Goal: Obtain resource: Download file/media

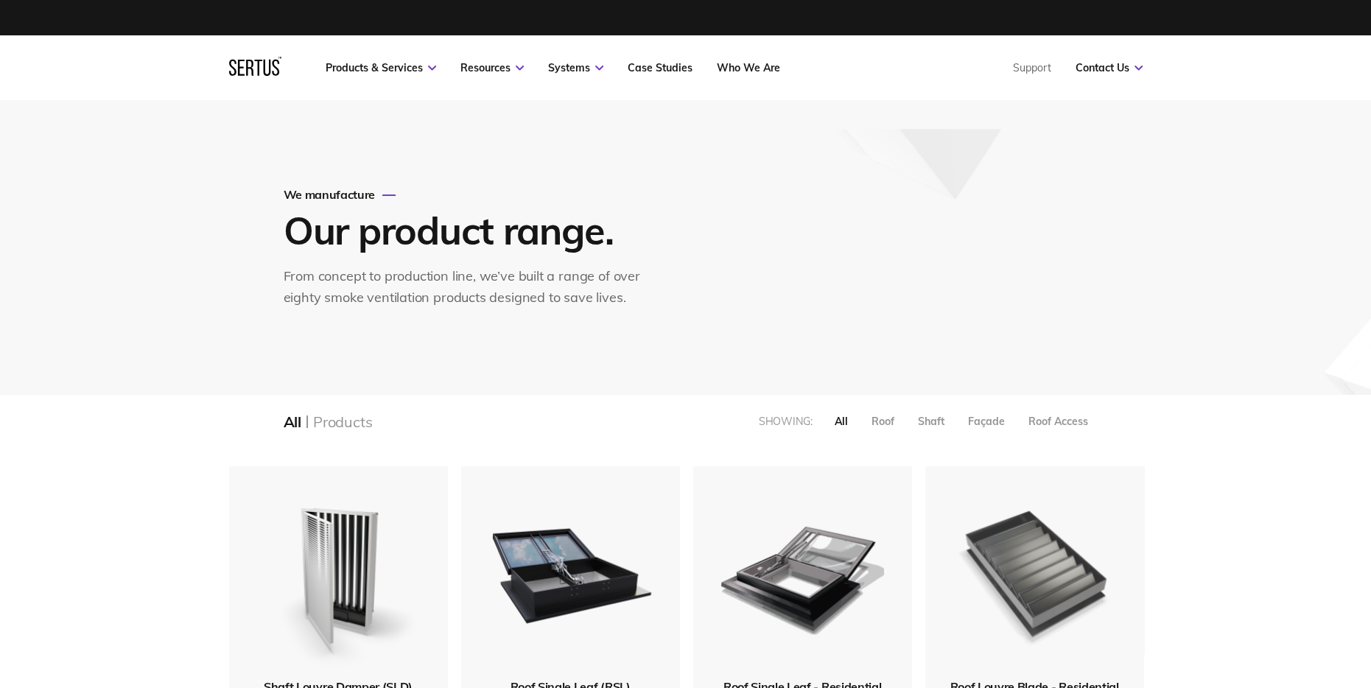
click at [985, 527] on img at bounding box center [1035, 572] width 176 height 216
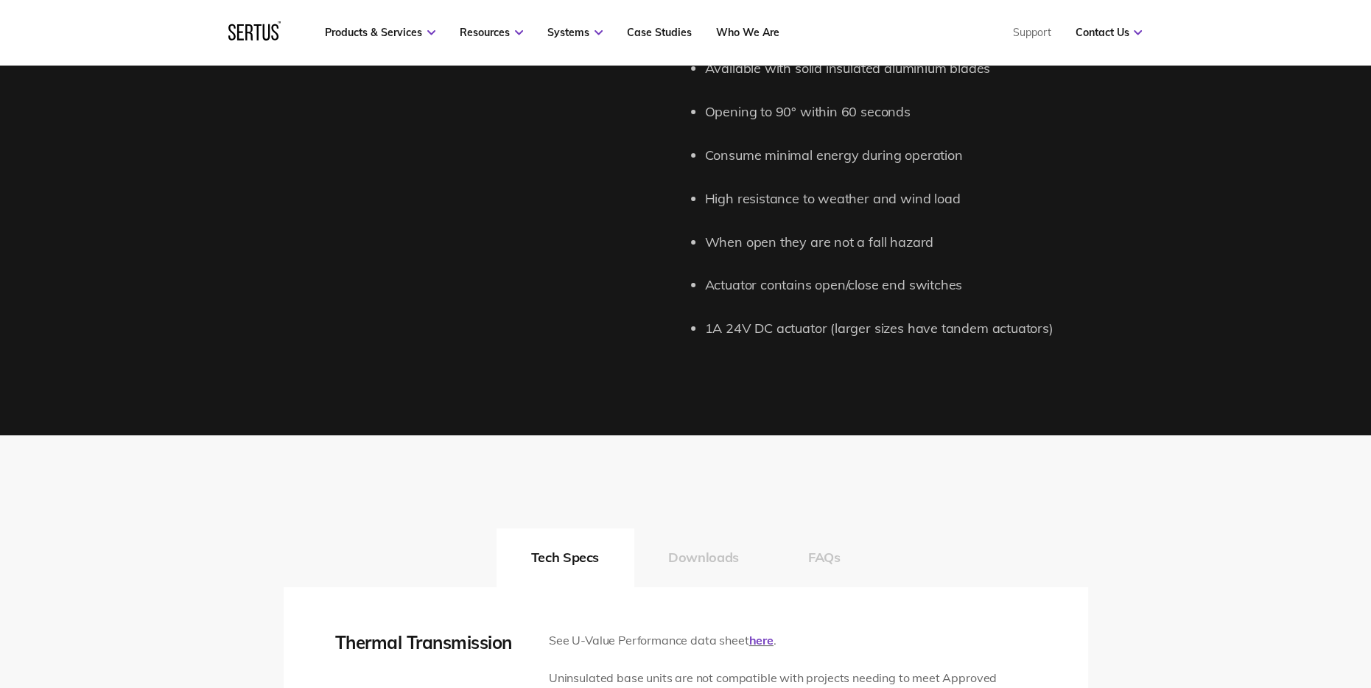
scroll to position [1915, 0]
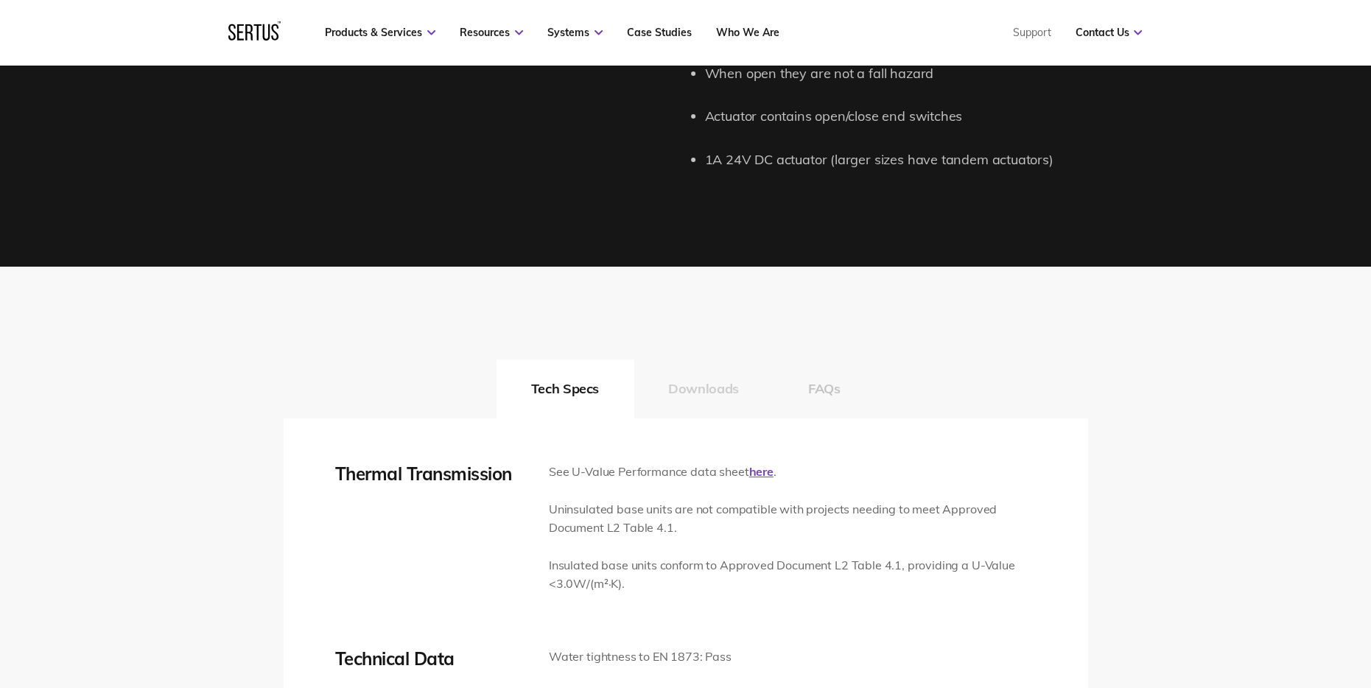
click at [717, 386] on button "Downloads" at bounding box center [704, 389] width 140 height 59
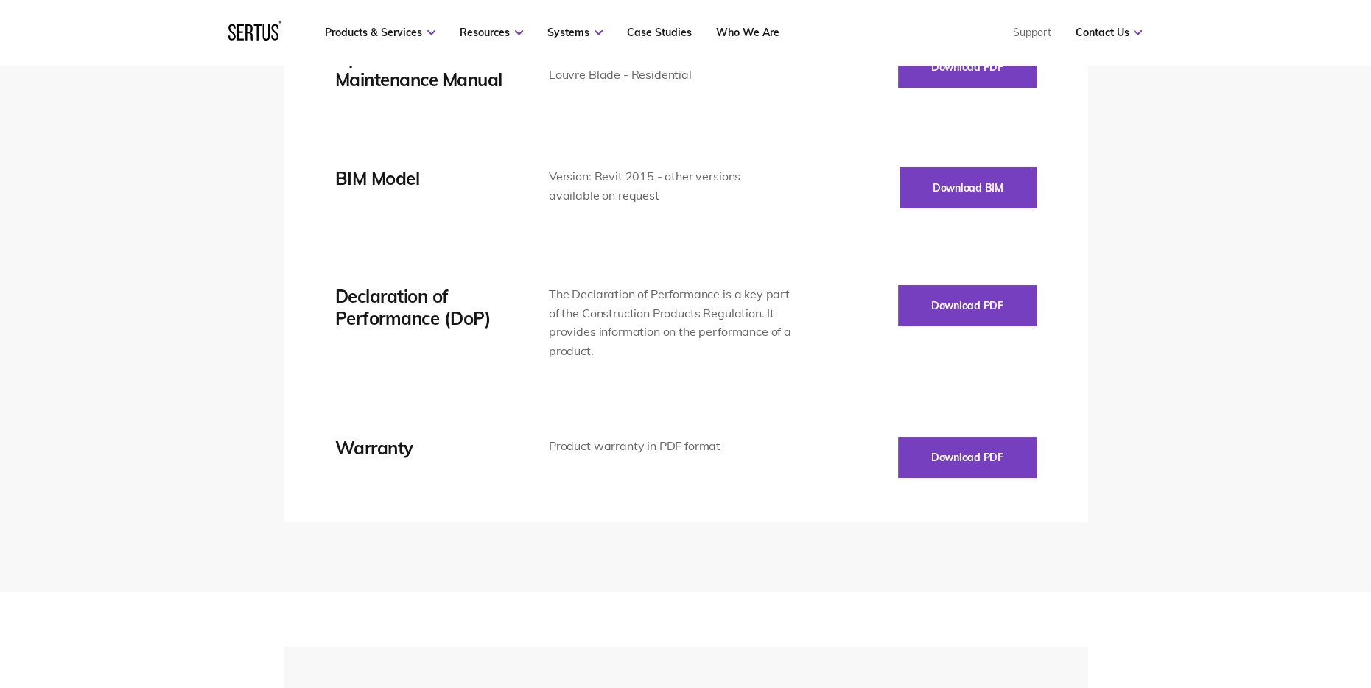
scroll to position [2726, 0]
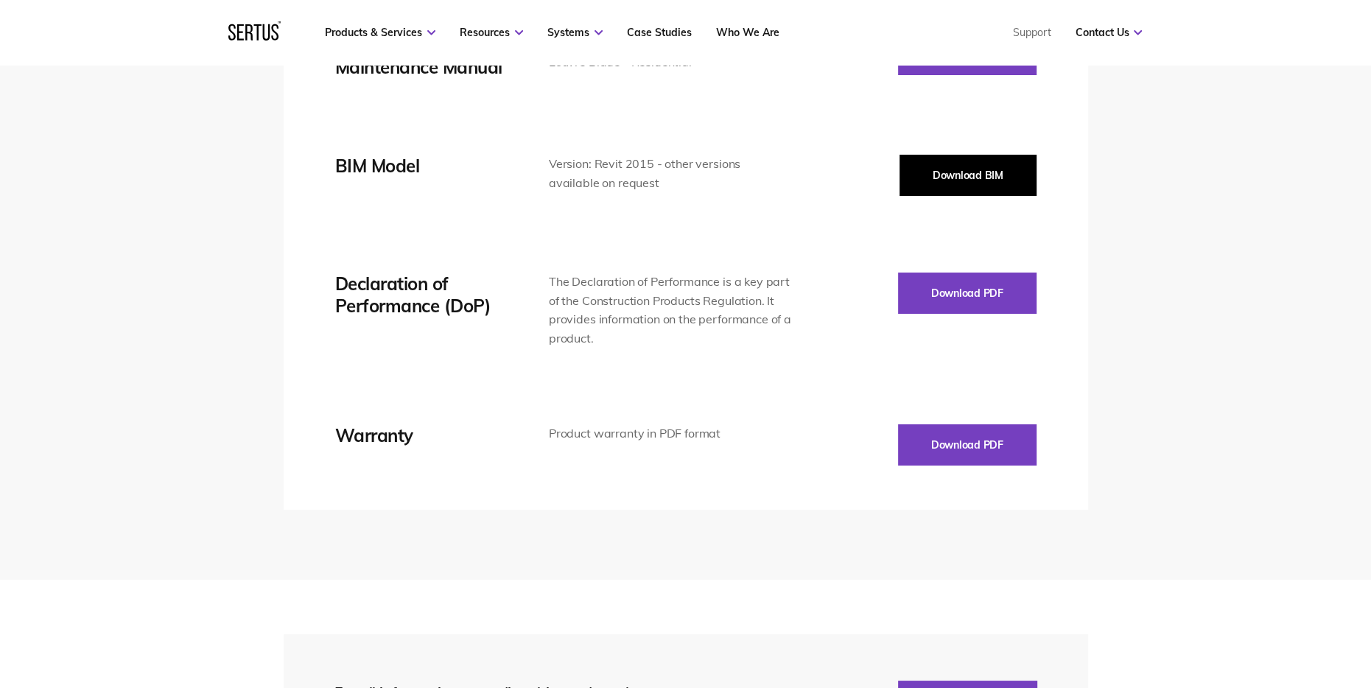
click at [981, 184] on button "Download BIM" at bounding box center [968, 175] width 137 height 41
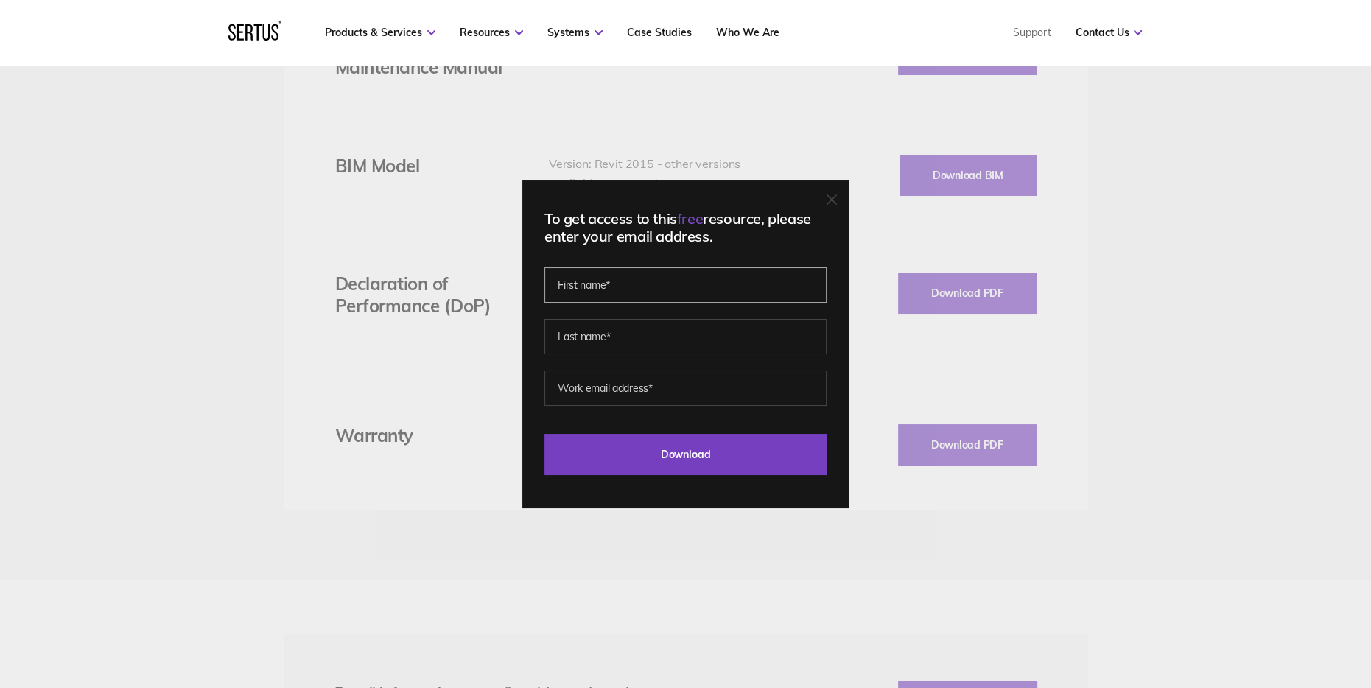
click at [662, 276] on input "text" at bounding box center [685, 284] width 282 height 35
type input "[PERSON_NAME]"
type input "Gustard"
type input "[PERSON_NAME][EMAIL_ADDRESS][DOMAIN_NAME]"
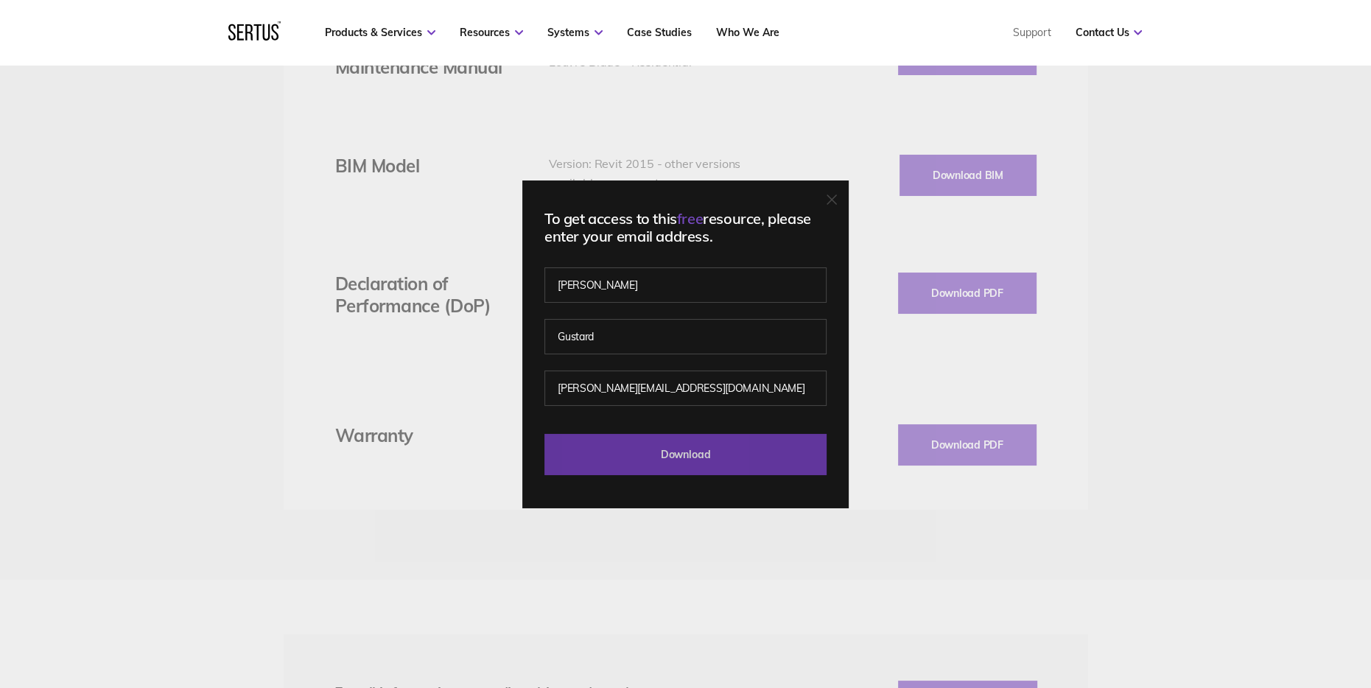
click at [660, 453] on input "Download" at bounding box center [685, 454] width 282 height 41
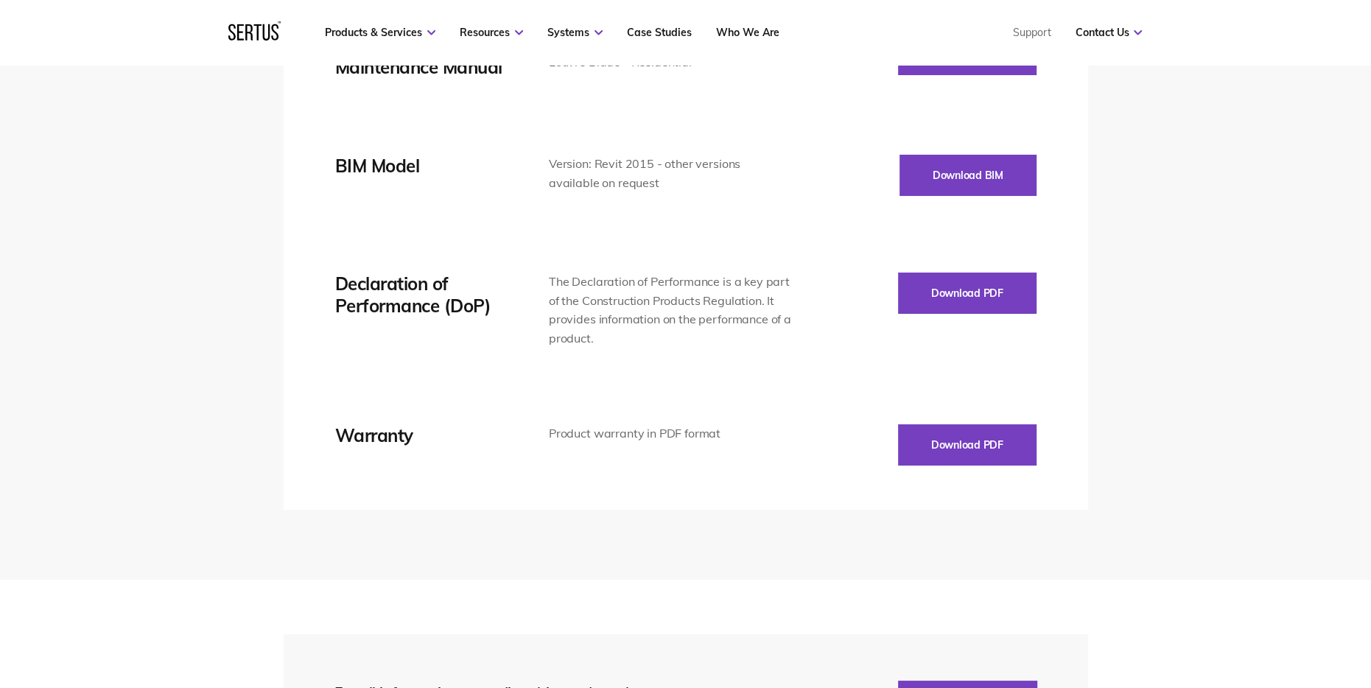
click at [1138, 364] on div "Tech Specs Downloads FAQs Thermal Transmission See U-Value Performance data she…" at bounding box center [685, 18] width 1371 height 1124
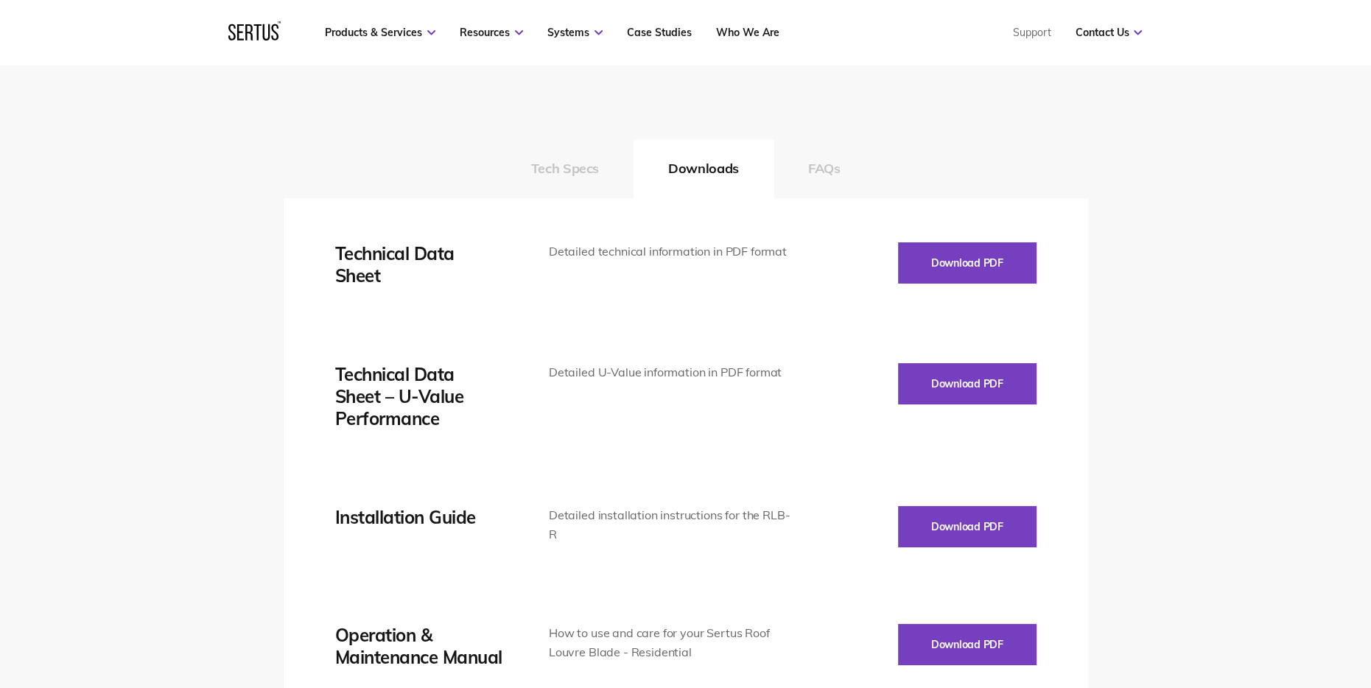
scroll to position [2063, 0]
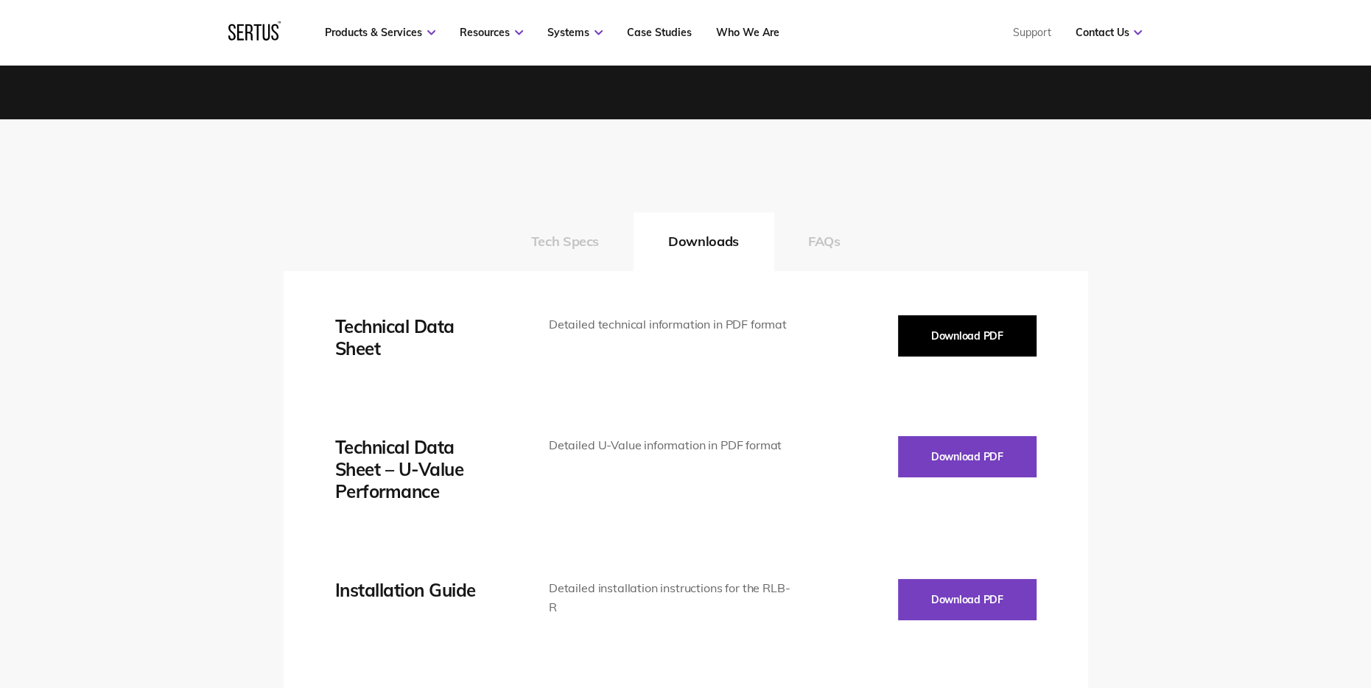
click at [971, 346] on button "Download PDF" at bounding box center [967, 335] width 139 height 41
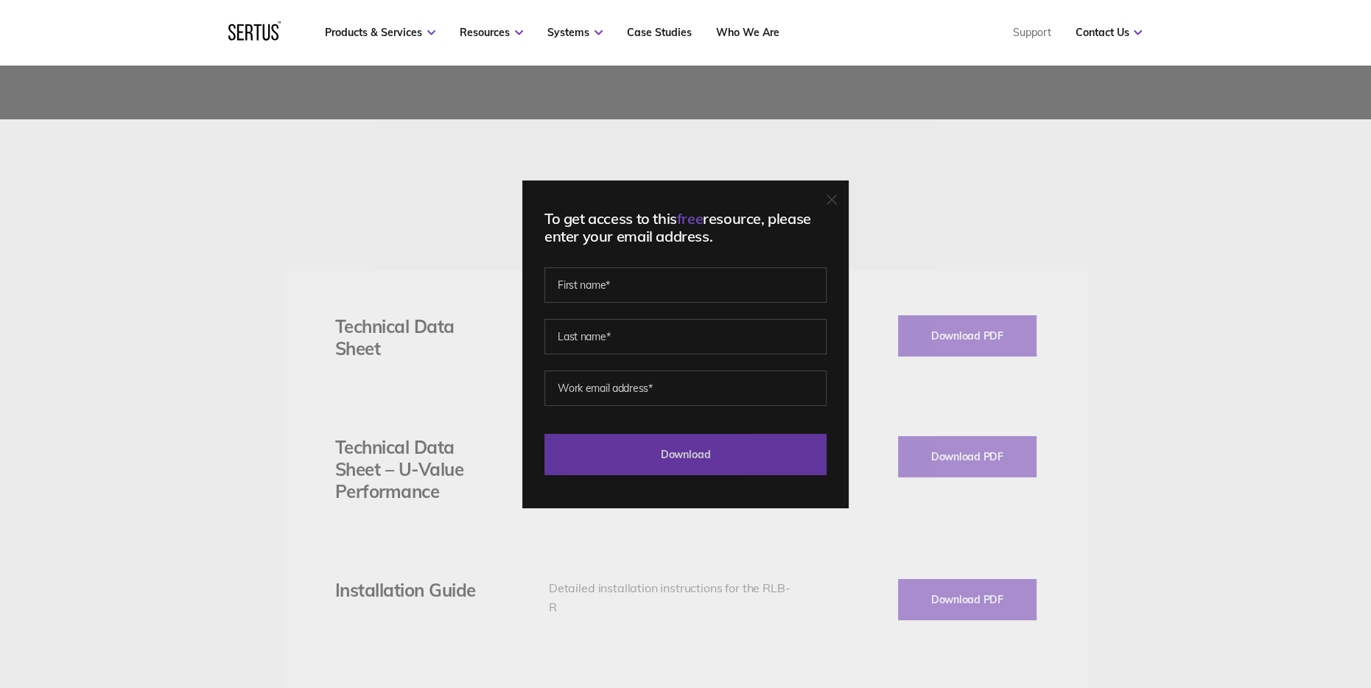
click at [725, 445] on input "Download" at bounding box center [685, 454] width 282 height 41
click at [693, 287] on input "text" at bounding box center [685, 284] width 282 height 35
type input "[PERSON_NAME]"
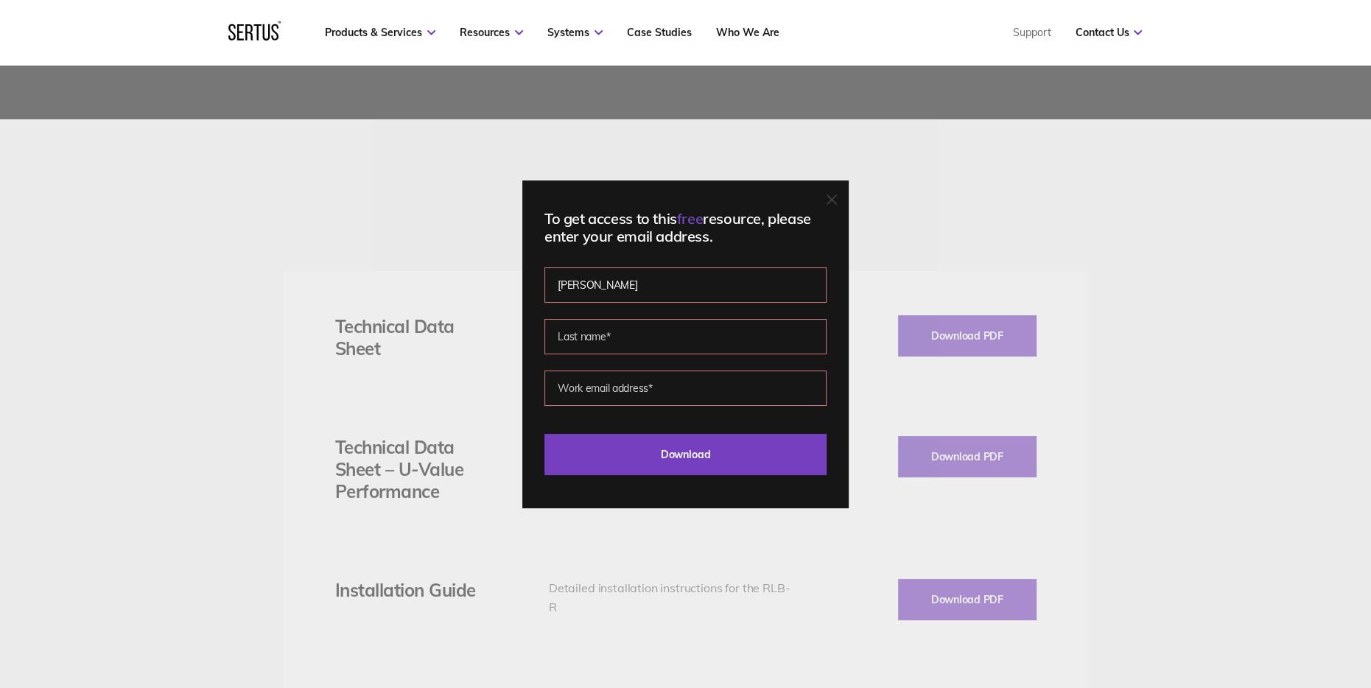
type input "Gustard"
type input "[PERSON_NAME][EMAIL_ADDRESS][DOMAIN_NAME]"
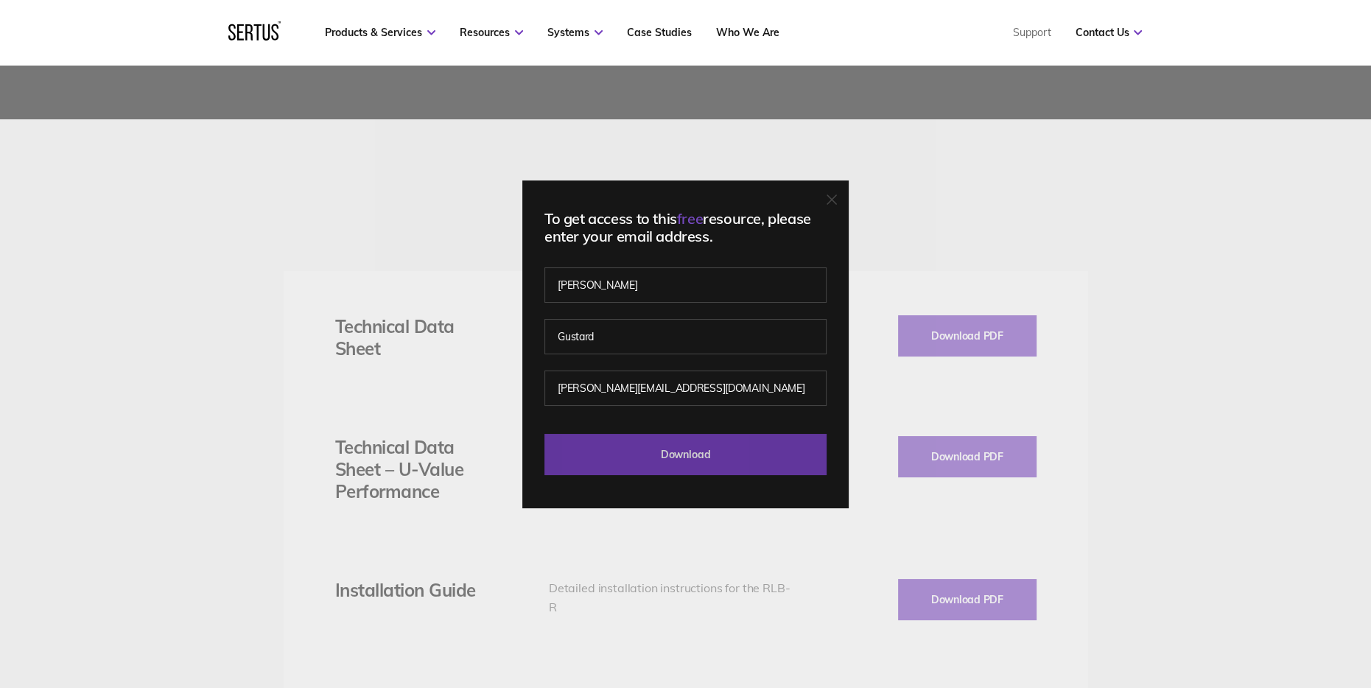
click at [667, 451] on input "Download" at bounding box center [685, 454] width 282 height 41
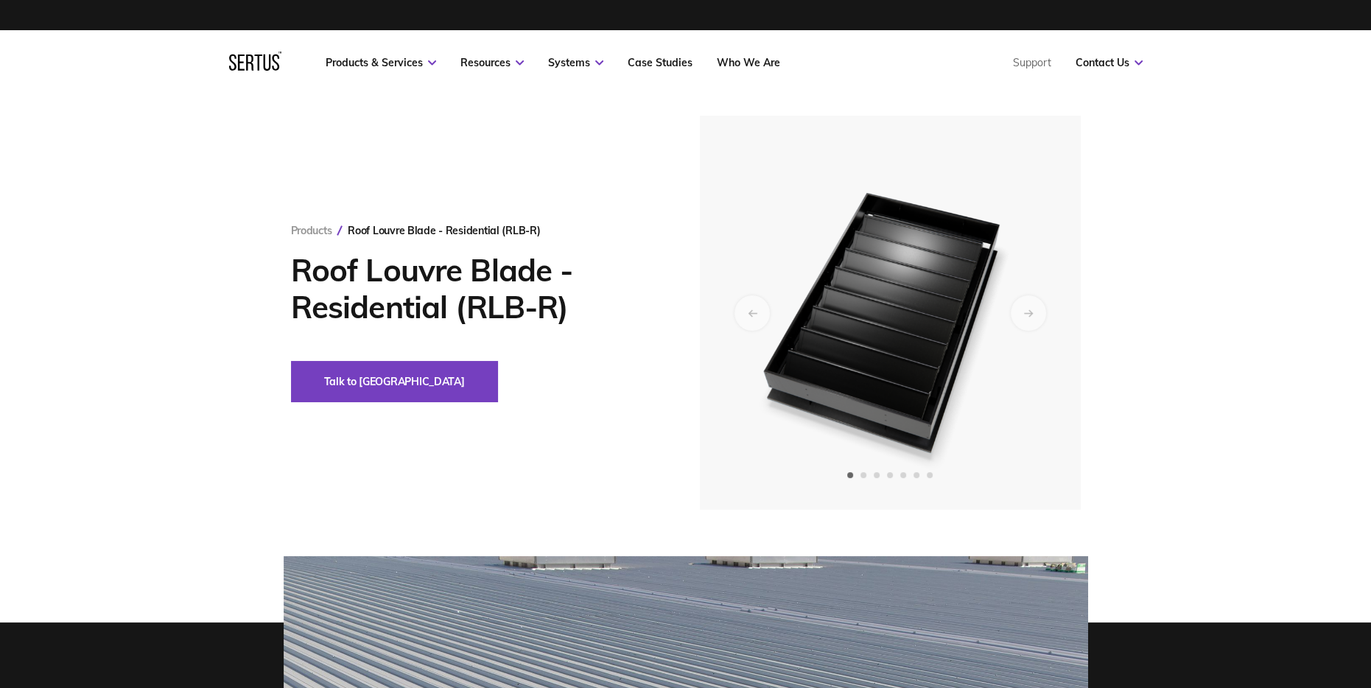
scroll to position [0, 0]
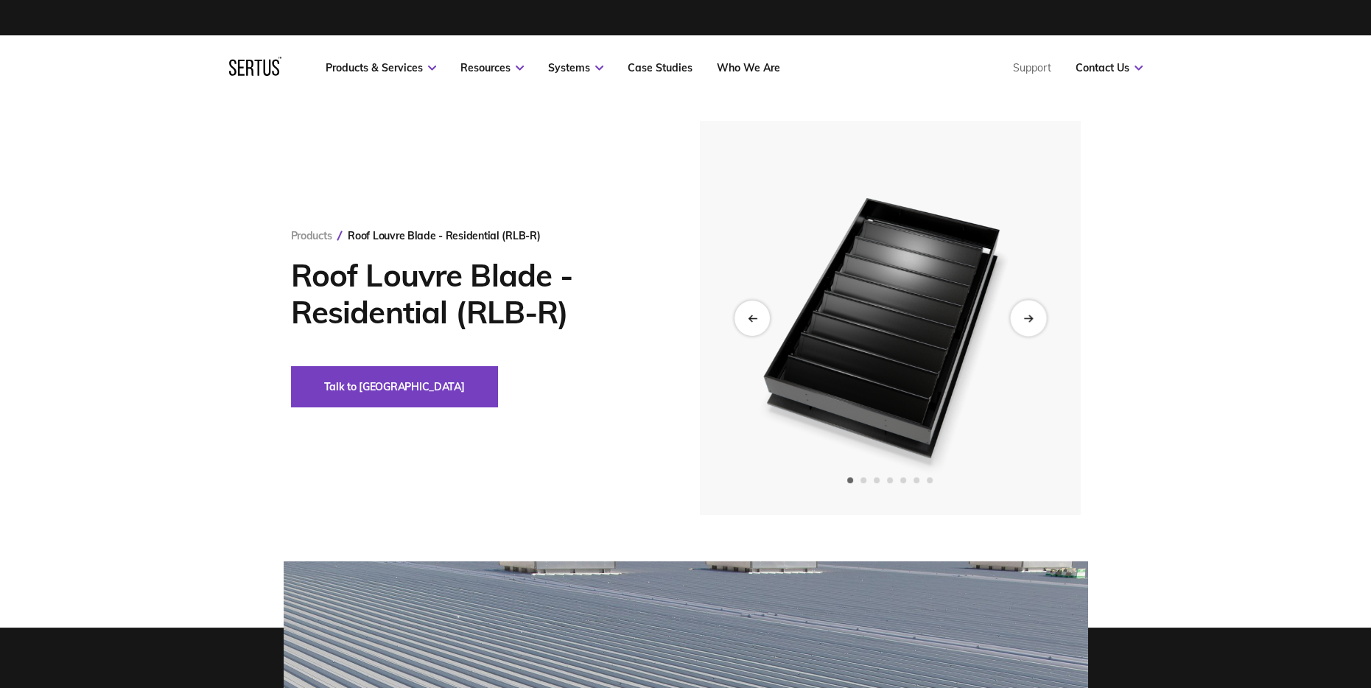
click at [1031, 318] on icon "Next slide" at bounding box center [1027, 318] width 8 height 0
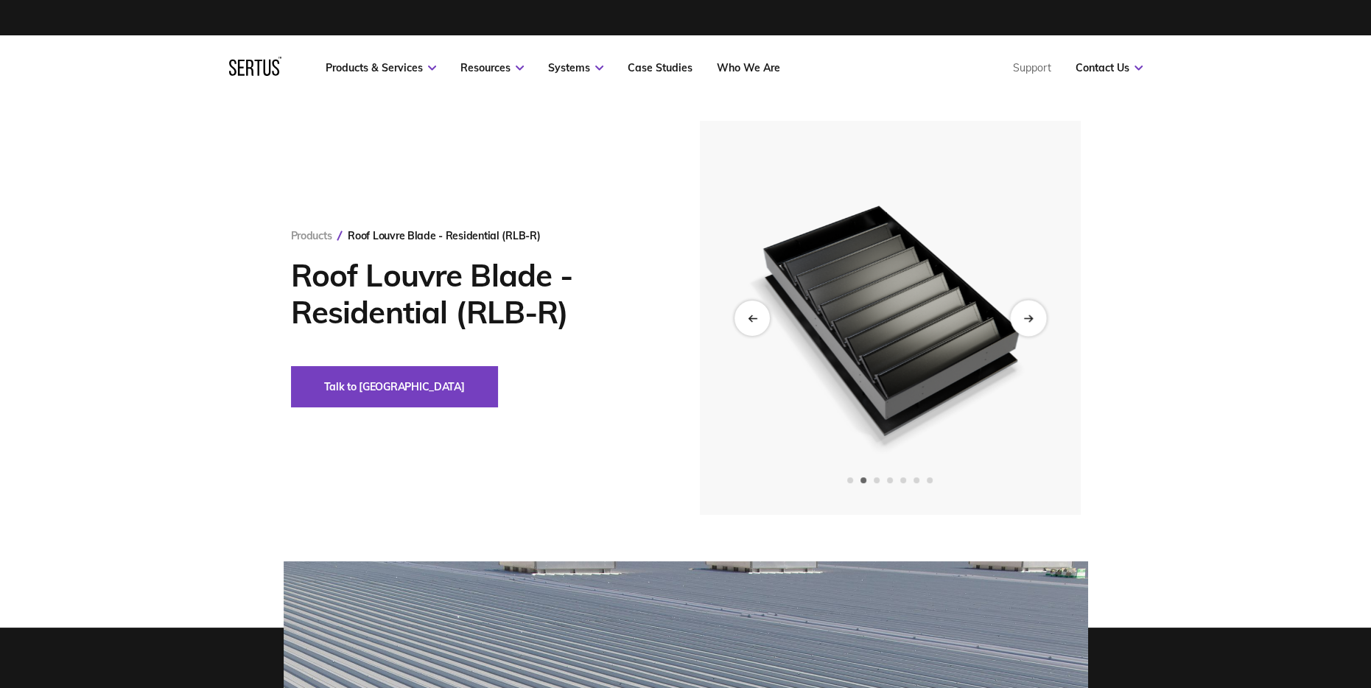
click at [1031, 318] on icon "Next slide" at bounding box center [1027, 318] width 8 height 0
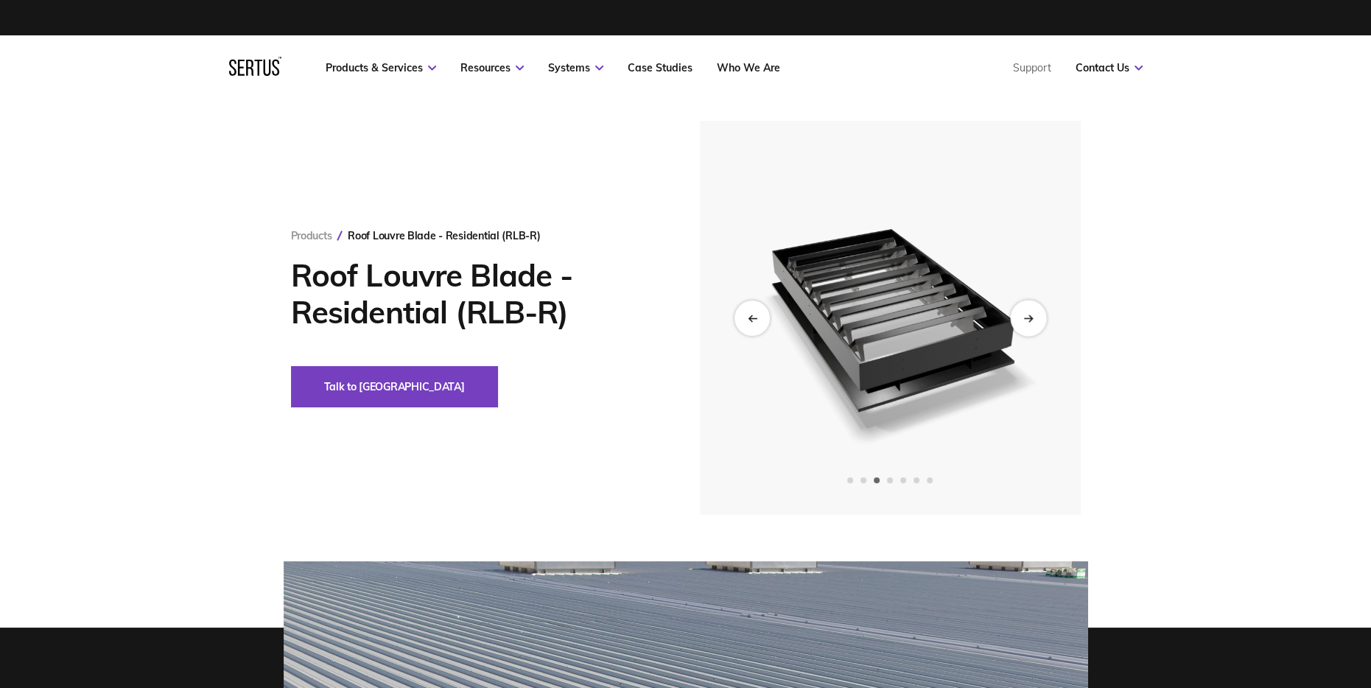
click at [1031, 318] on icon "Next slide" at bounding box center [1027, 318] width 8 height 0
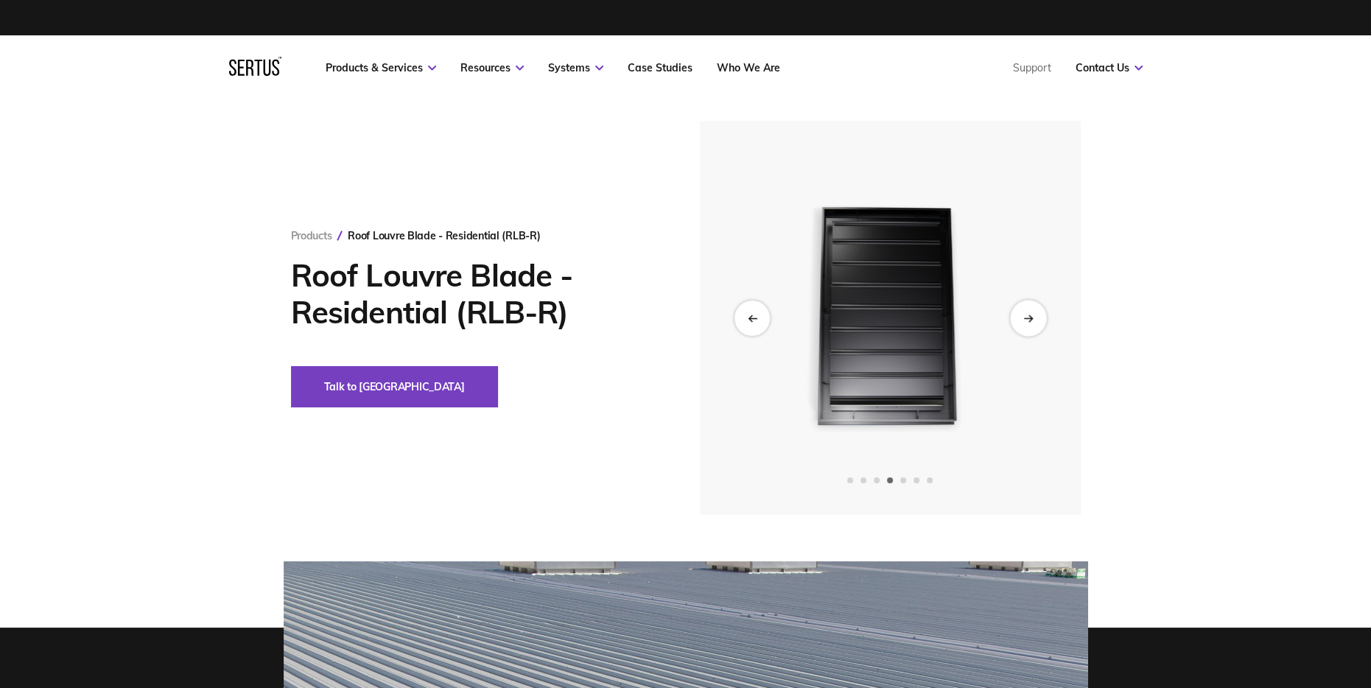
click at [1031, 318] on icon "Next slide" at bounding box center [1027, 318] width 8 height 0
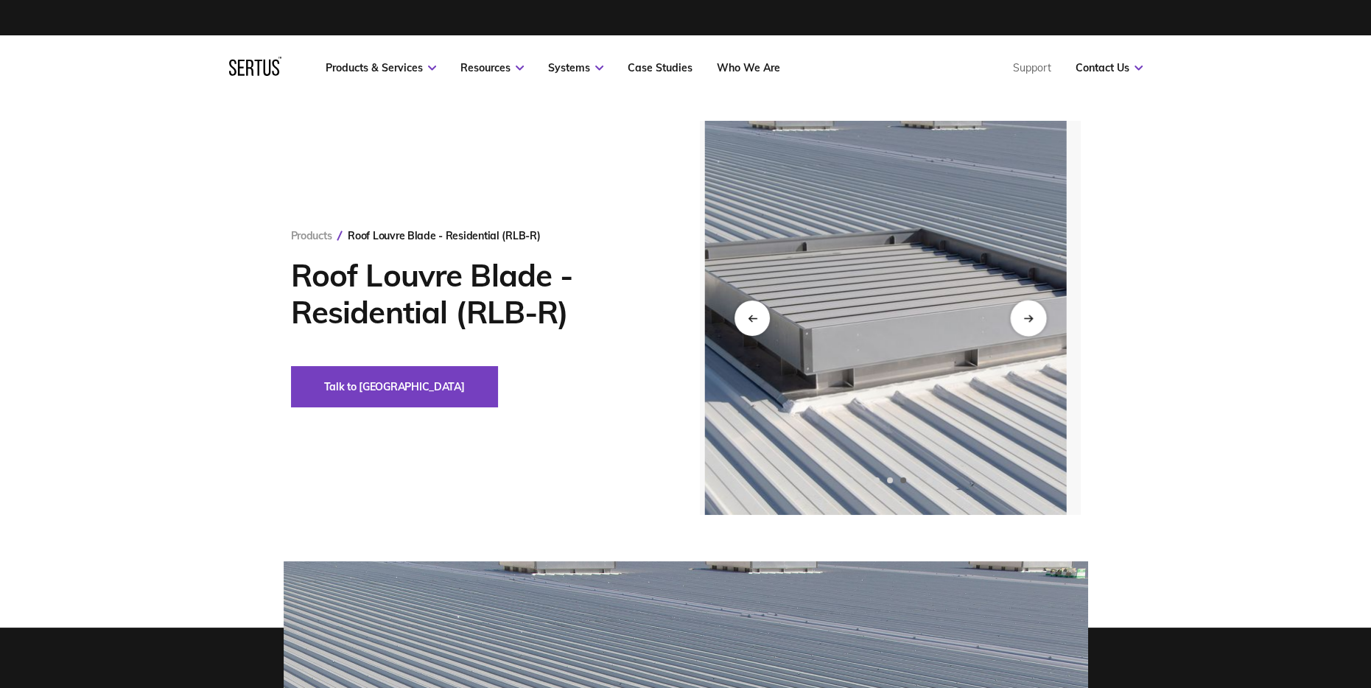
click at [1031, 318] on icon "Next slide" at bounding box center [1027, 318] width 8 height 0
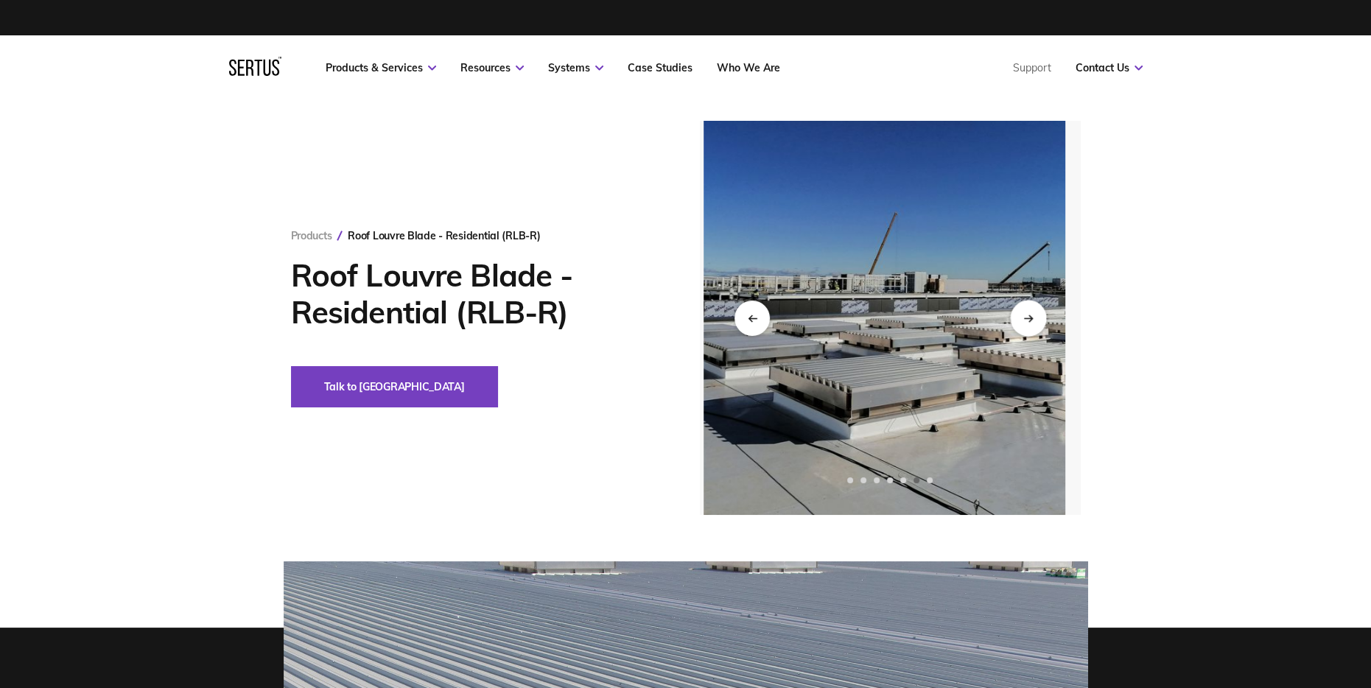
click at [1014, 320] on div "Next slide" at bounding box center [1028, 318] width 36 height 36
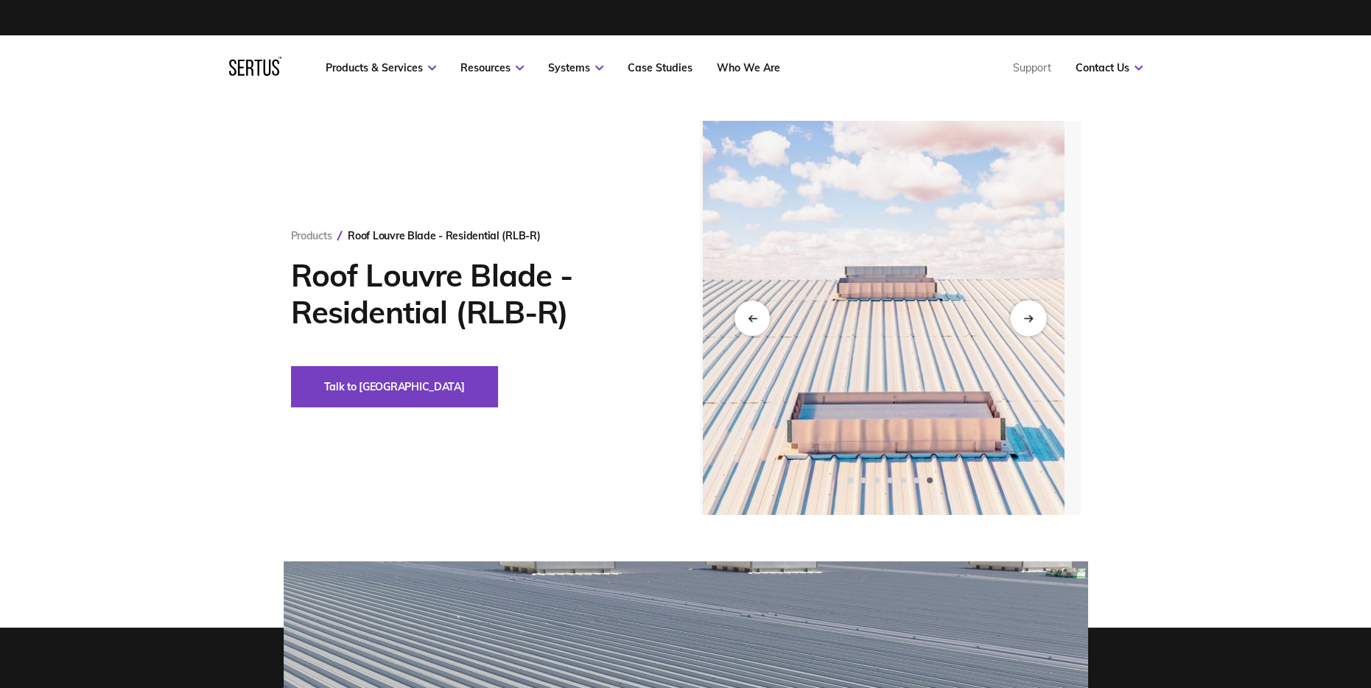
click at [1014, 320] on div "Next slide" at bounding box center [1028, 318] width 36 height 36
click at [1023, 315] on div "Next slide" at bounding box center [1028, 318] width 36 height 36
click at [749, 318] on icon "Previous slide" at bounding box center [753, 318] width 8 height 0
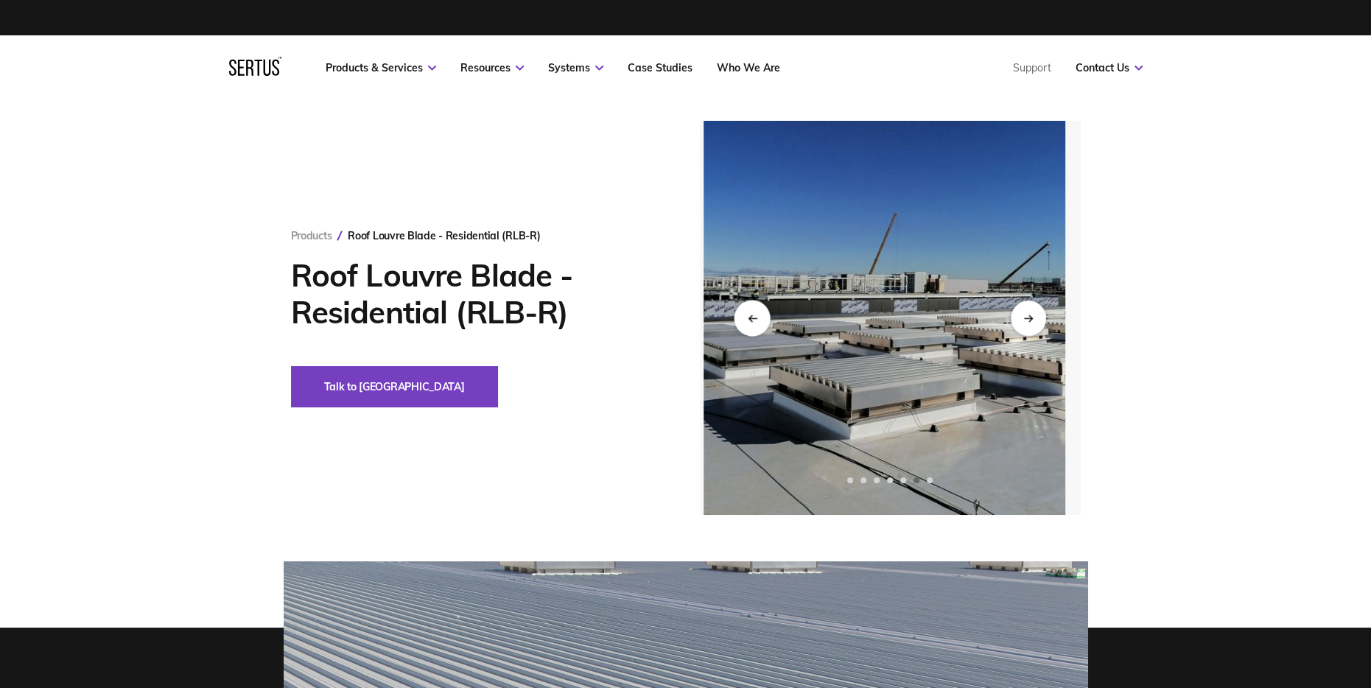
click at [749, 318] on icon "Previous slide" at bounding box center [753, 318] width 8 height 0
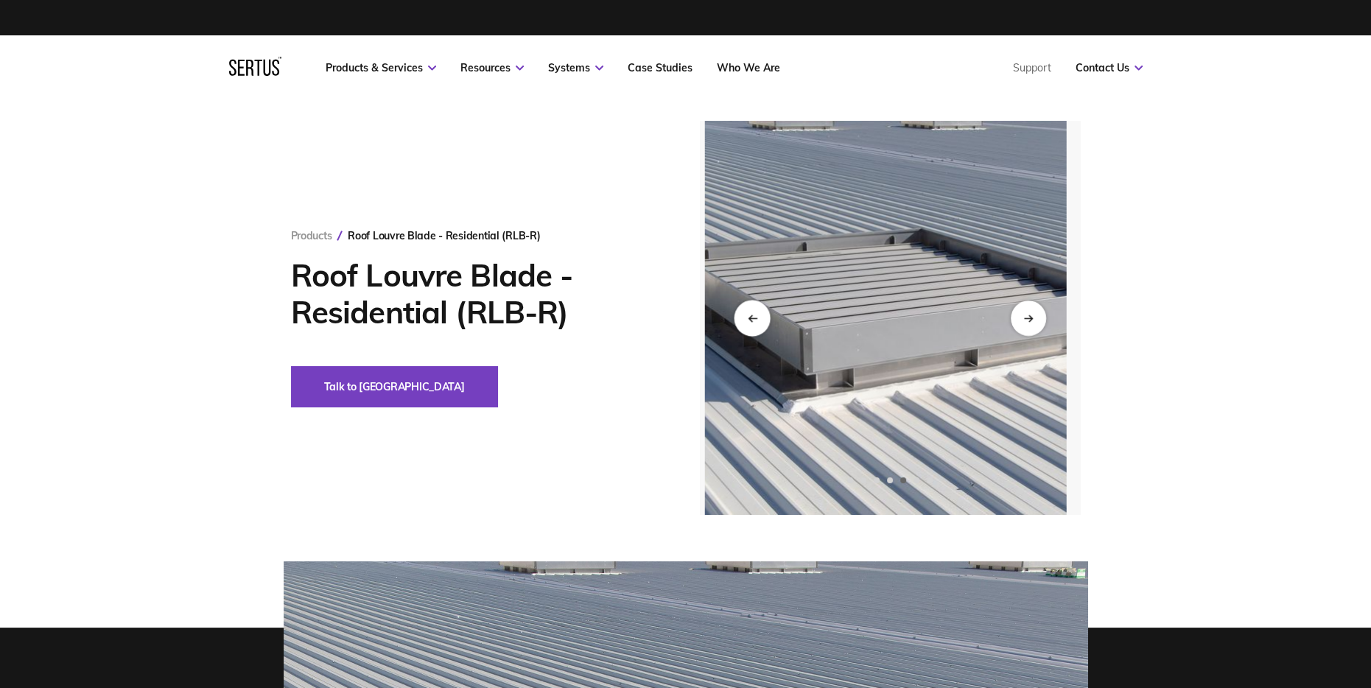
click at [749, 318] on icon "Previous slide" at bounding box center [753, 318] width 8 height 0
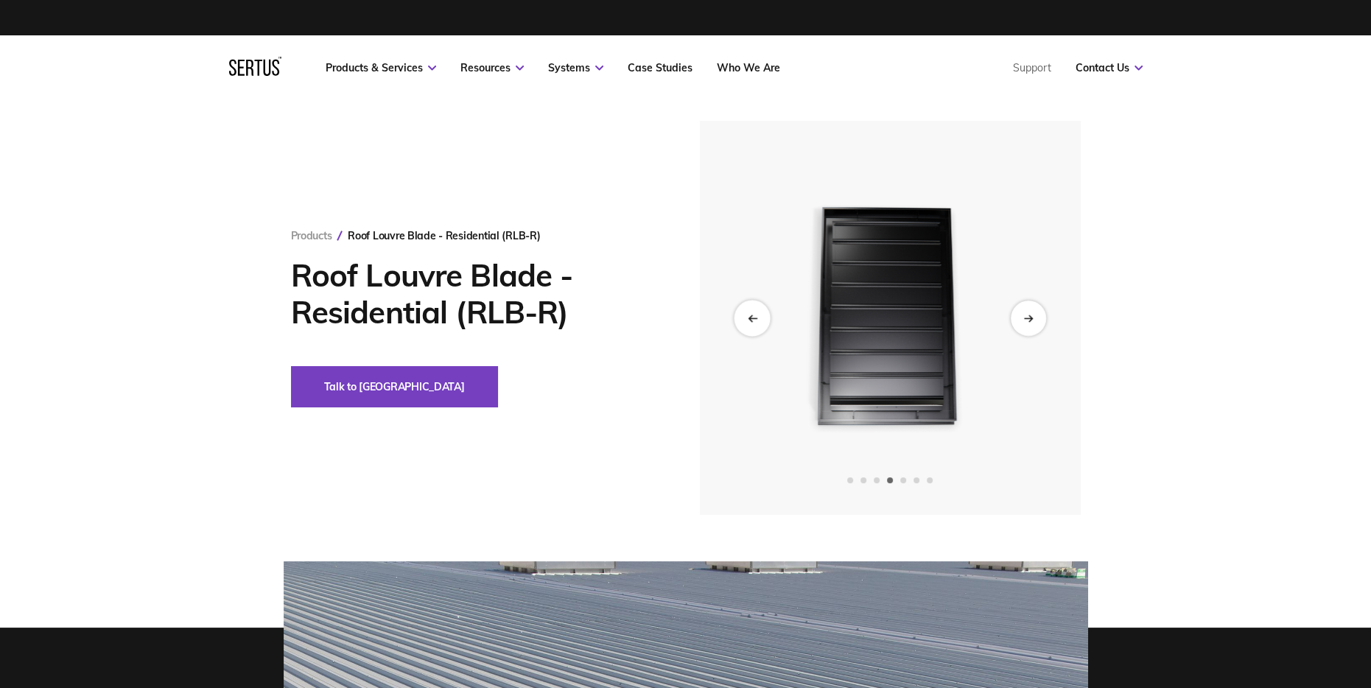
click at [749, 318] on icon "Previous slide" at bounding box center [753, 318] width 8 height 0
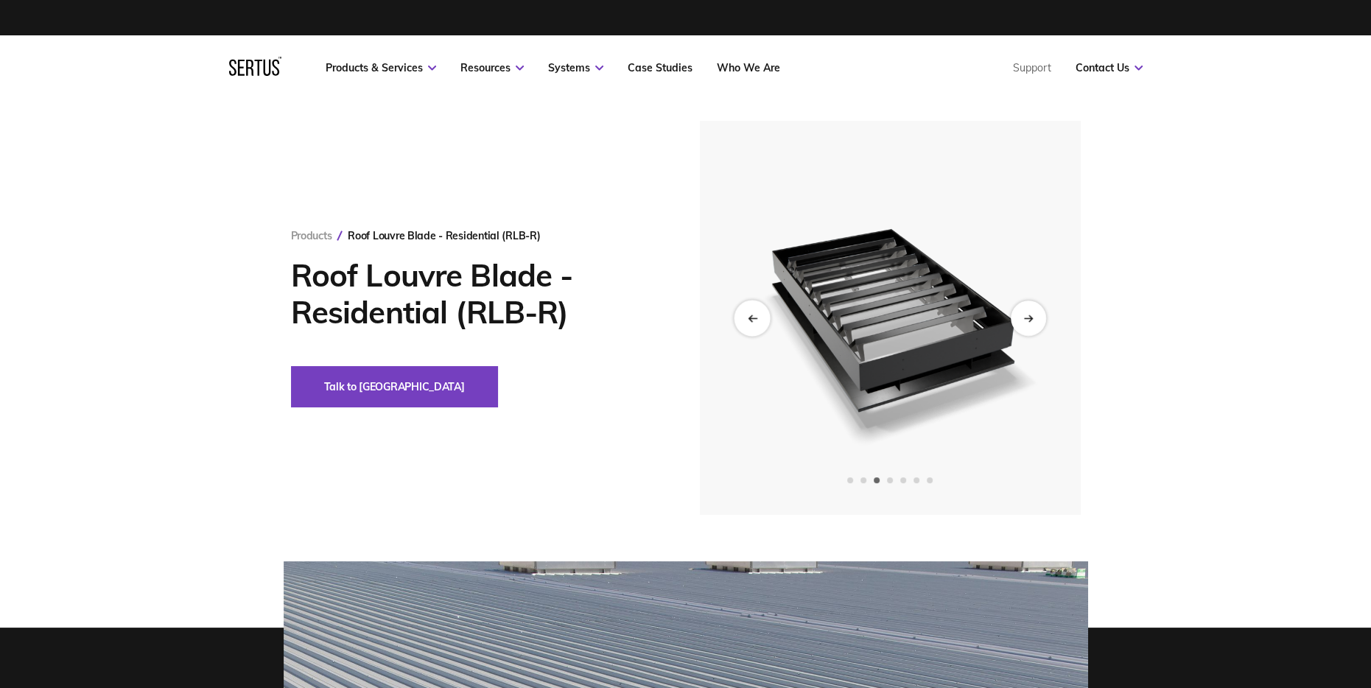
click at [749, 318] on icon "Previous slide" at bounding box center [753, 318] width 8 height 0
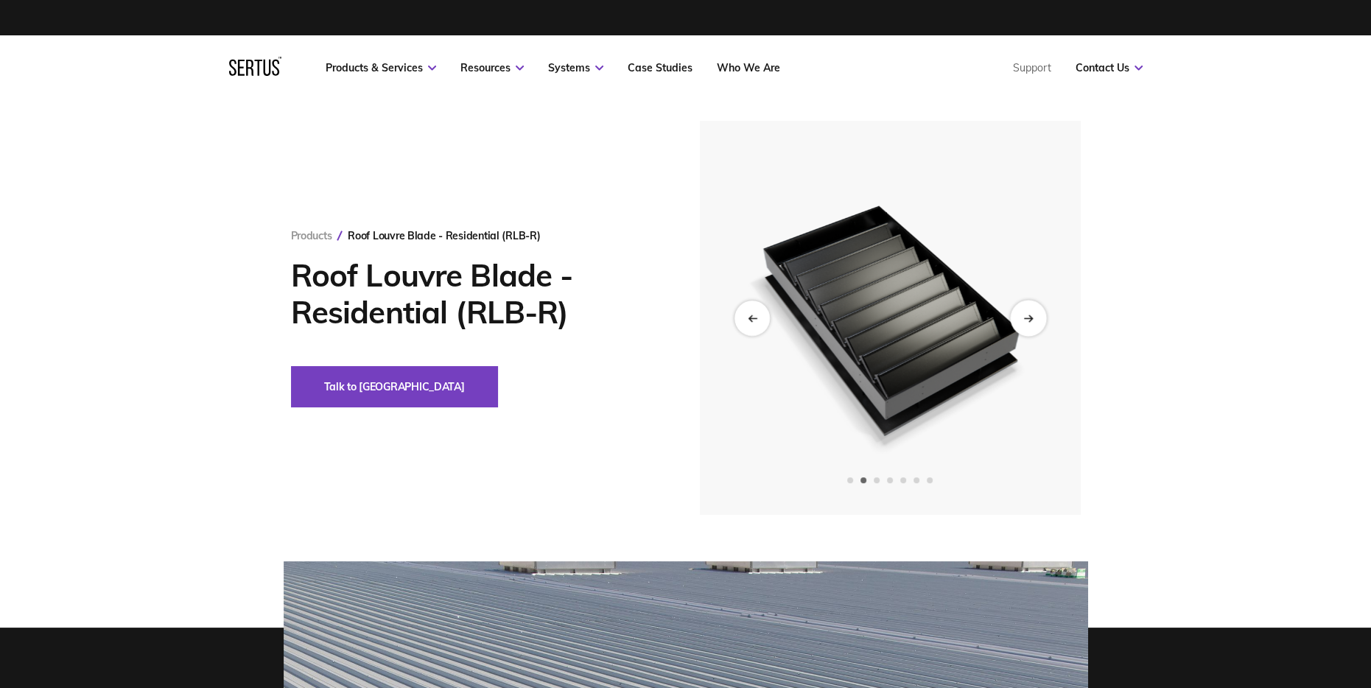
click at [1031, 312] on div "Next slide" at bounding box center [1028, 318] width 36 height 36
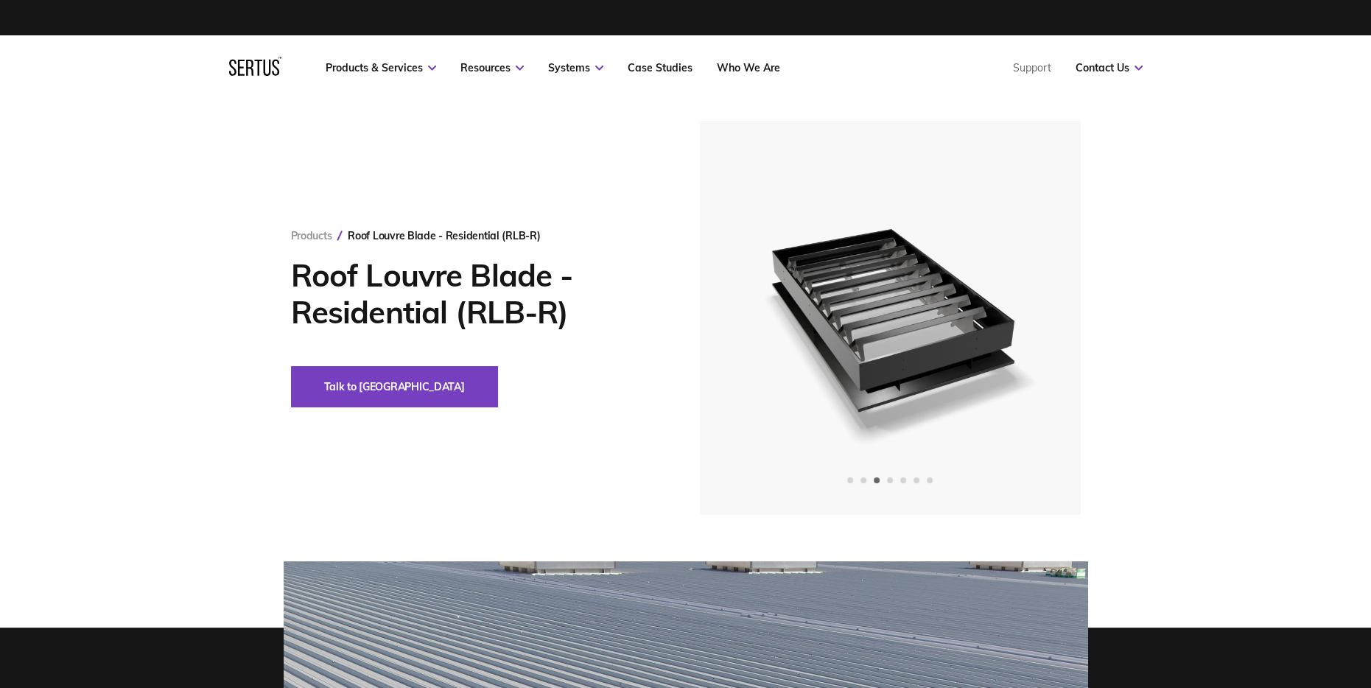
click at [1231, 326] on div "Products Roof Louvre Blade - Residential (RLB-R) Roof Louvre Blade - Residentia…" at bounding box center [685, 318] width 1371 height 394
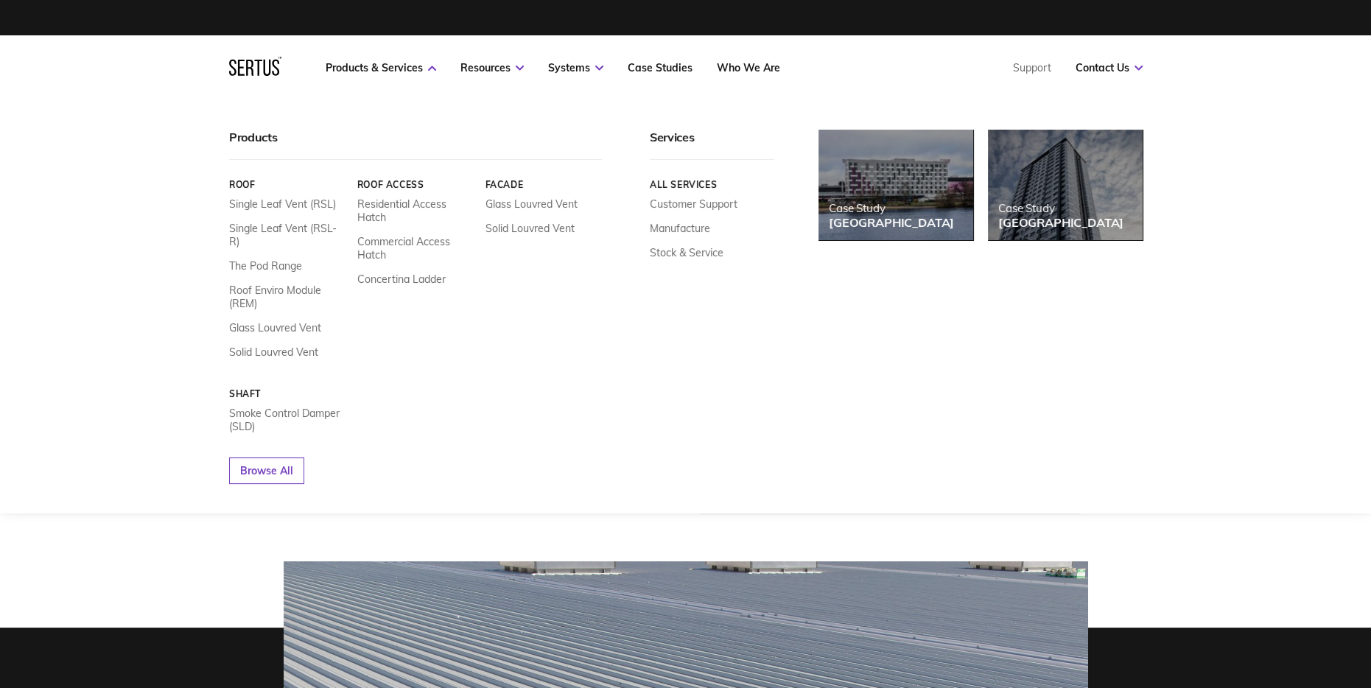
click at [301, 388] on div "Shaft Smoke Control Damper (SLD)" at bounding box center [287, 410] width 117 height 45
click at [305, 407] on link "Smoke Control Damper (SLD)" at bounding box center [287, 420] width 117 height 27
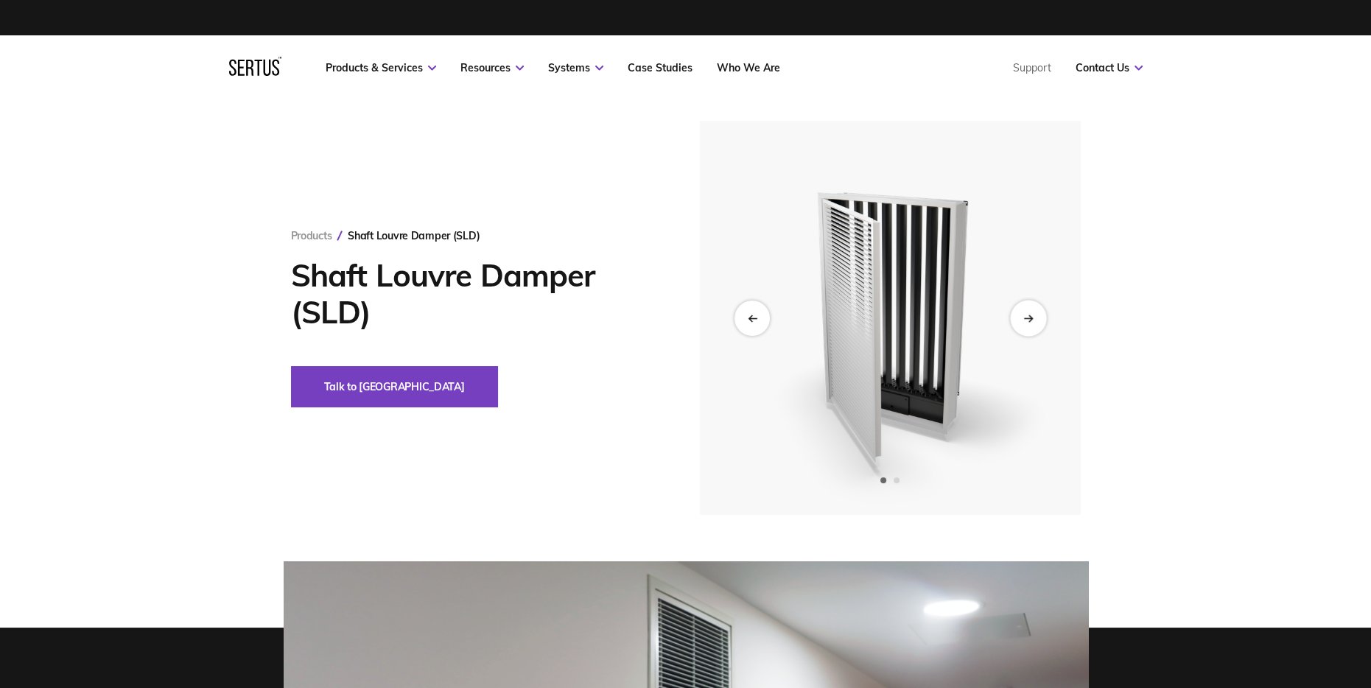
click at [1026, 315] on icon "Next slide" at bounding box center [1028, 318] width 10 height 8
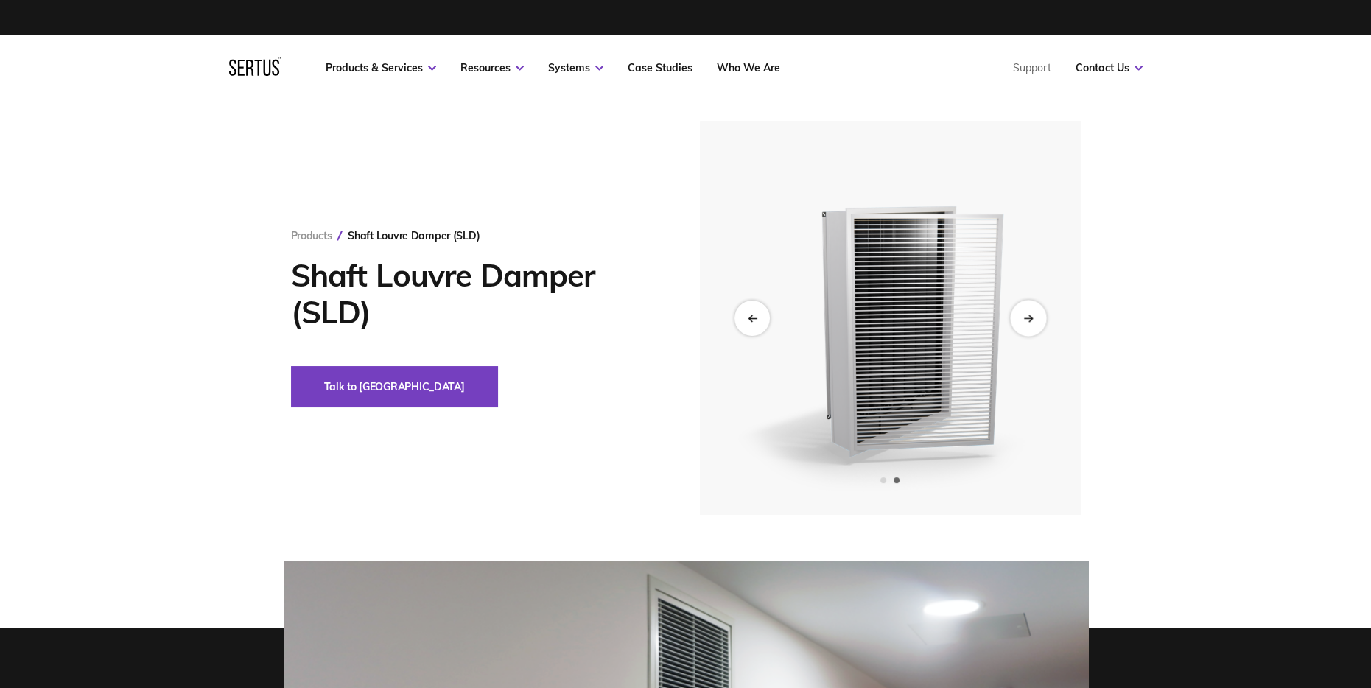
click at [1018, 319] on div "Next slide" at bounding box center [1028, 318] width 36 height 36
click at [742, 320] on div "Previous slide" at bounding box center [752, 318] width 36 height 36
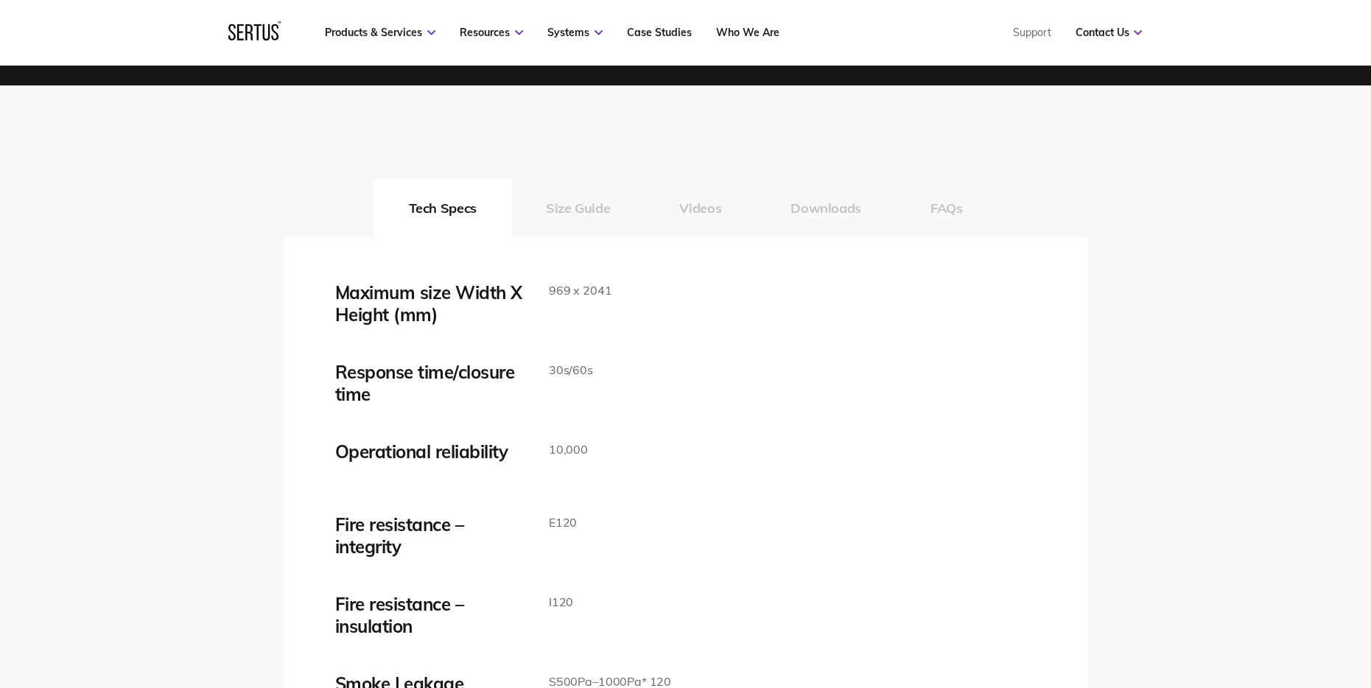
scroll to position [2284, 0]
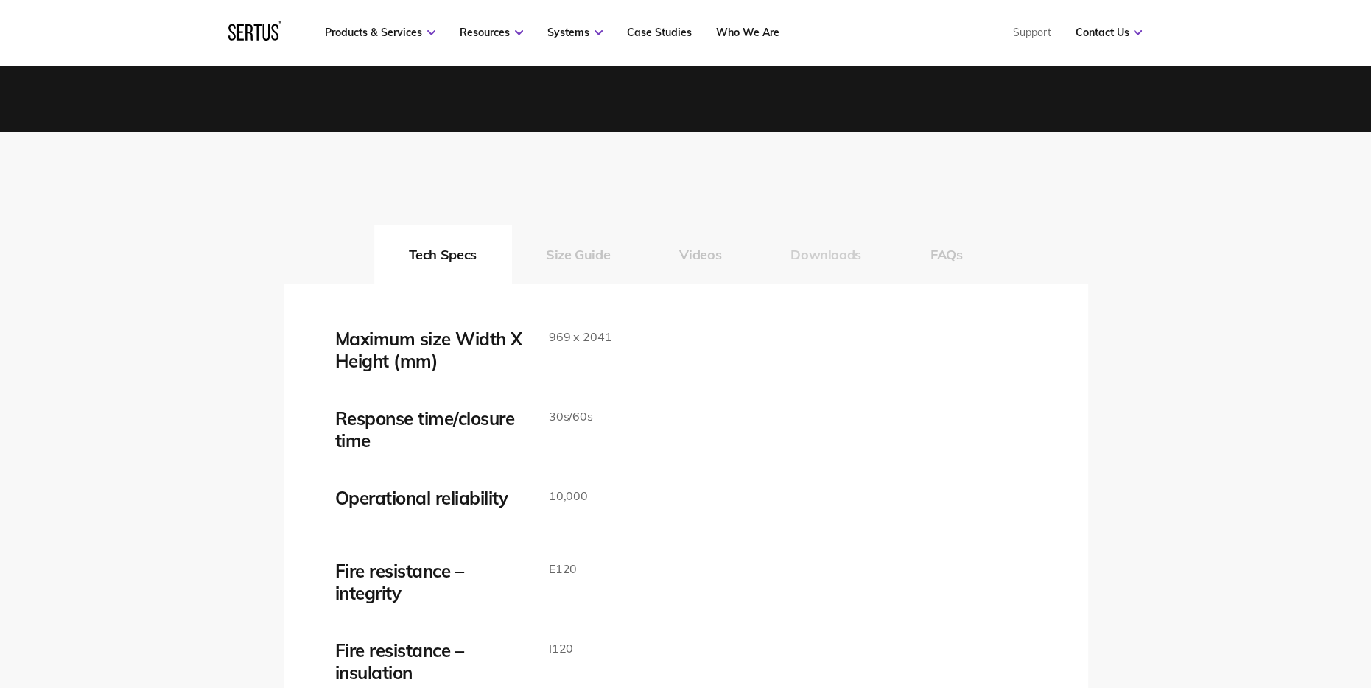
click at [796, 251] on button "Downloads" at bounding box center [826, 254] width 140 height 59
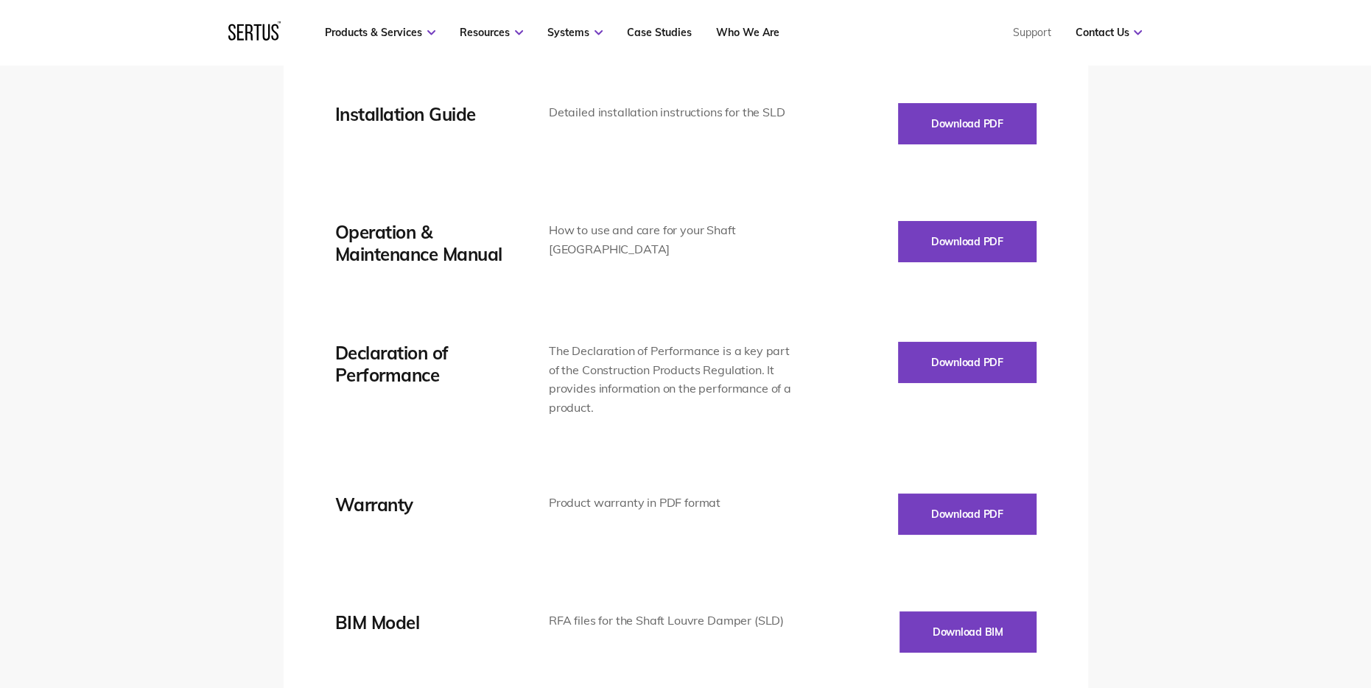
scroll to position [2726, 0]
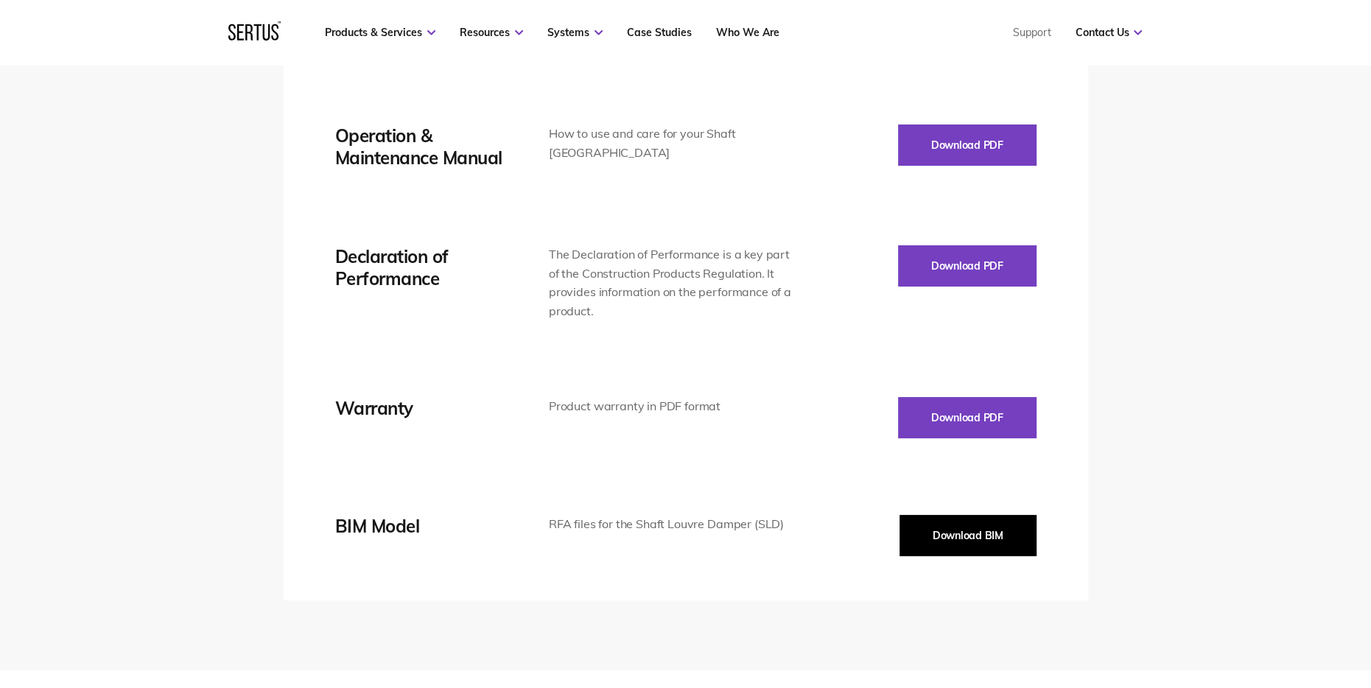
click at [980, 541] on button "Download BIM" at bounding box center [968, 535] width 137 height 41
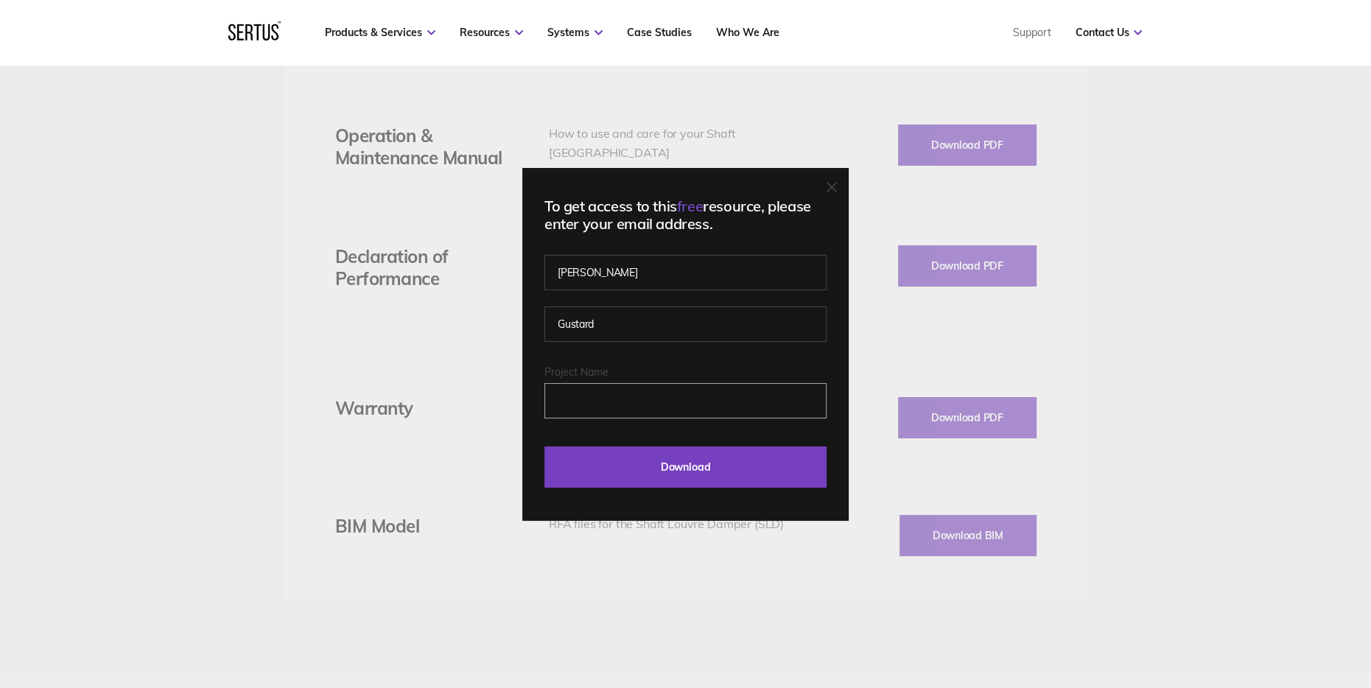
click at [665, 393] on input "Project Name" at bounding box center [685, 400] width 282 height 35
click at [676, 462] on input "Download" at bounding box center [685, 466] width 282 height 41
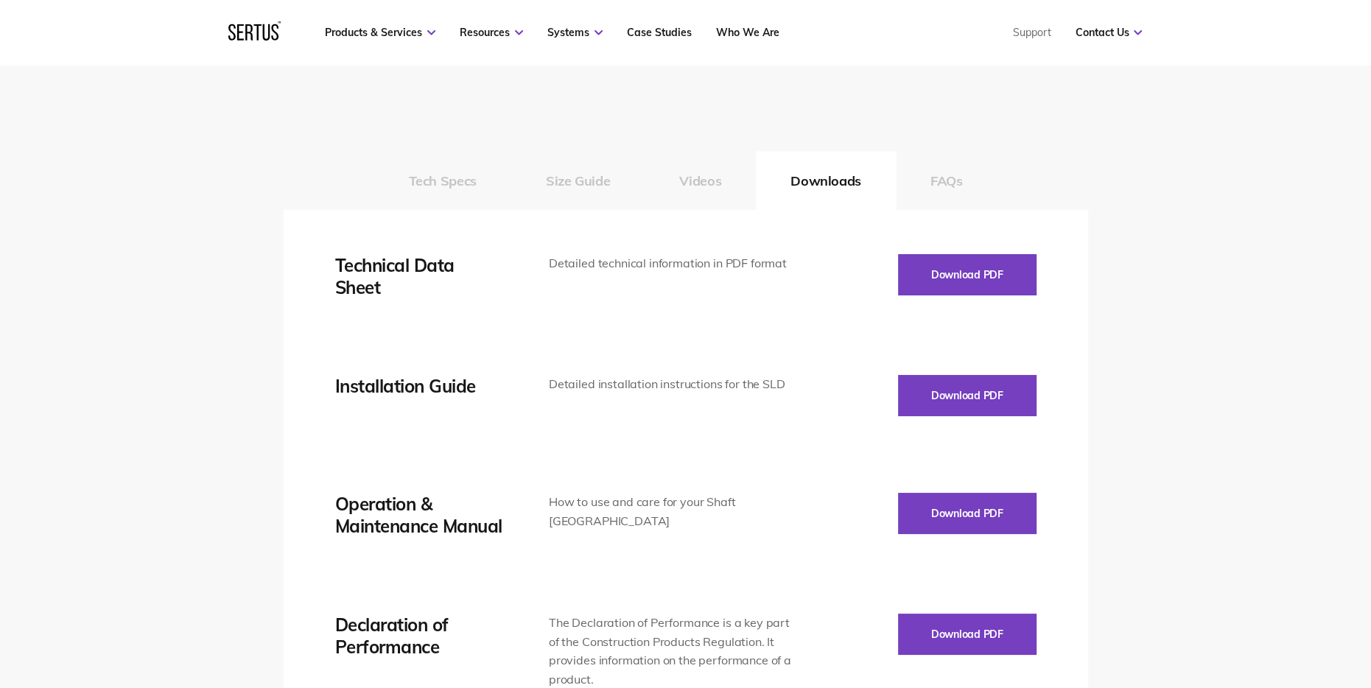
scroll to position [2358, 0]
click at [947, 286] on button "Download PDF" at bounding box center [967, 274] width 139 height 41
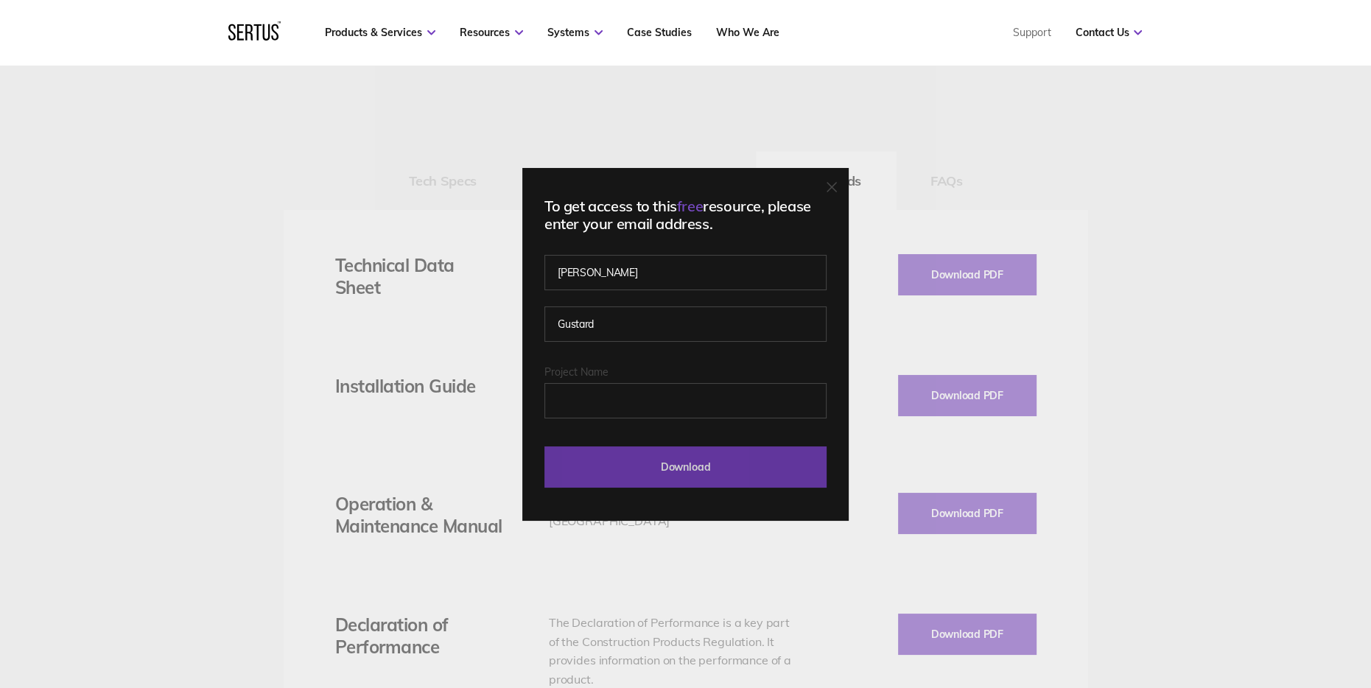
click at [699, 459] on input "Download" at bounding box center [685, 466] width 282 height 41
